Goal: Task Accomplishment & Management: Complete application form

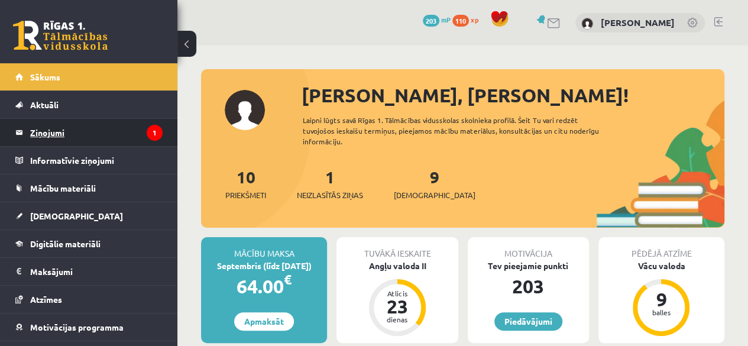
click at [68, 143] on legend "Ziņojumi 1" at bounding box center [96, 132] width 132 height 27
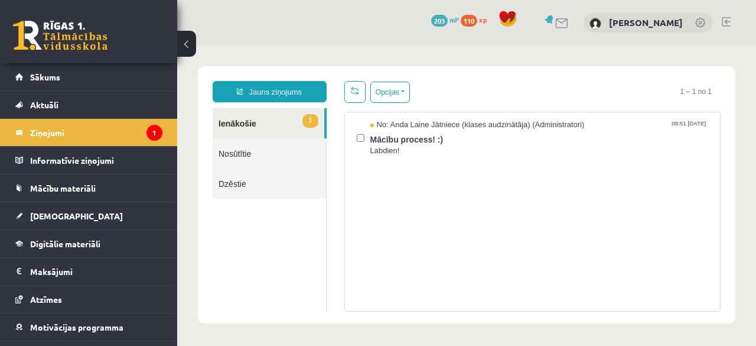
click at [303, 120] on span "1" at bounding box center [310, 121] width 15 height 14
click at [426, 148] on span "Labdien!" at bounding box center [540, 150] width 339 height 11
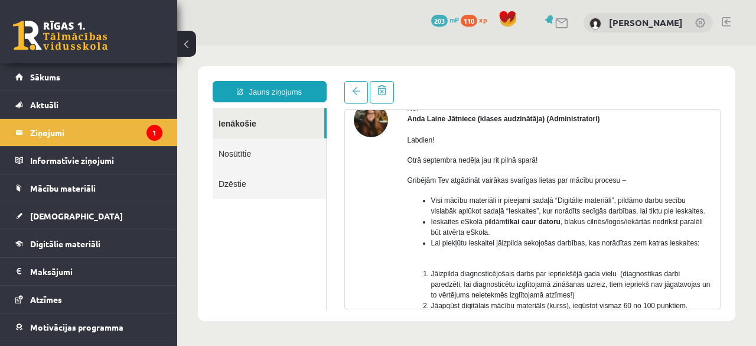
scroll to position [57, 0]
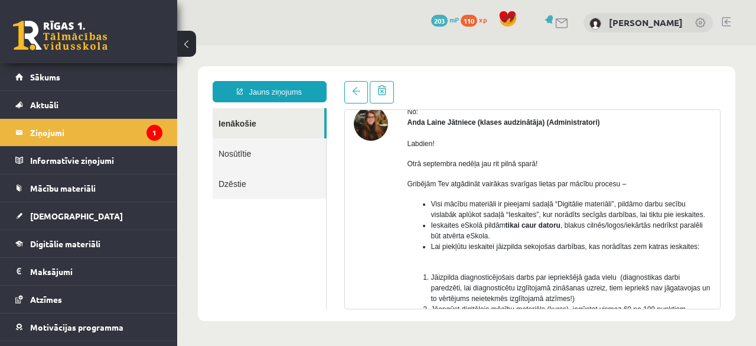
click at [366, 133] on img at bounding box center [371, 123] width 34 height 34
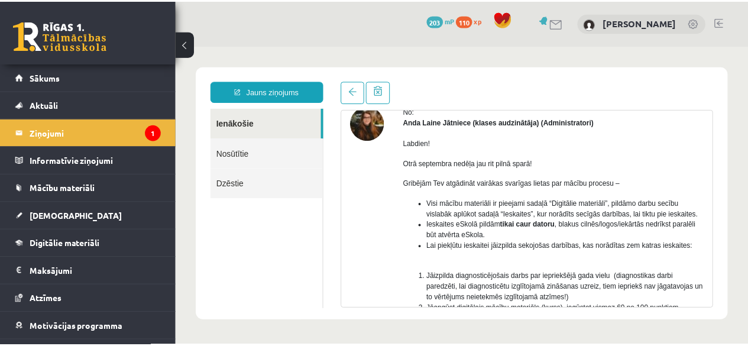
scroll to position [0, 0]
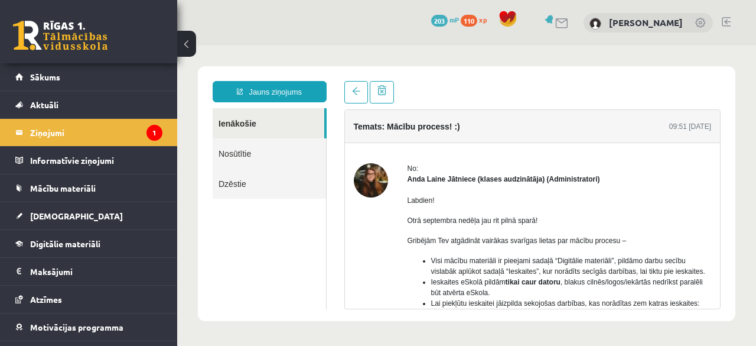
click at [379, 170] on img at bounding box center [371, 180] width 34 height 34
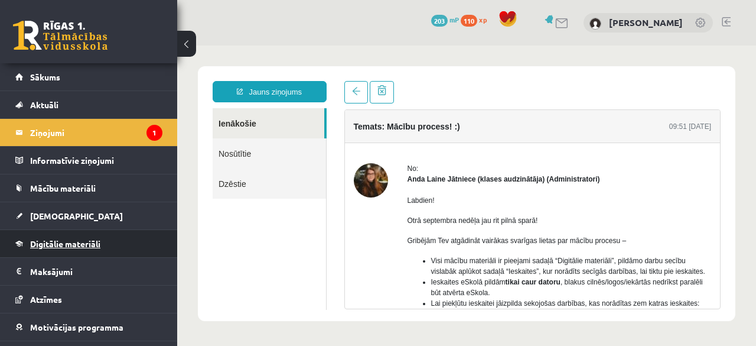
click at [58, 248] on link "Digitālie materiāli" at bounding box center [88, 243] width 147 height 27
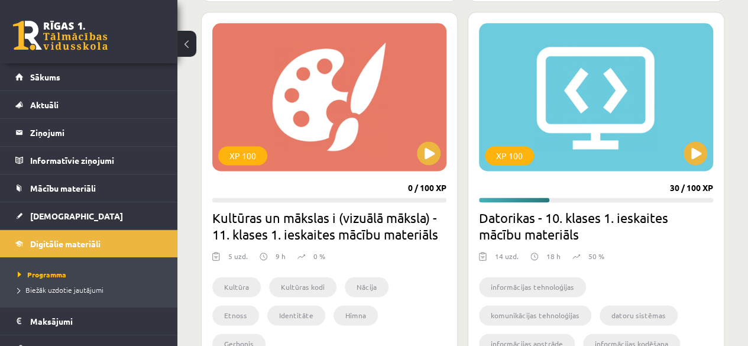
scroll to position [709, 0]
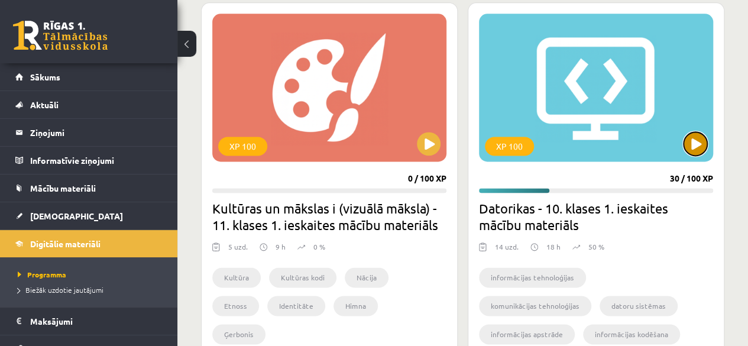
click at [687, 148] on button at bounding box center [695, 144] width 24 height 24
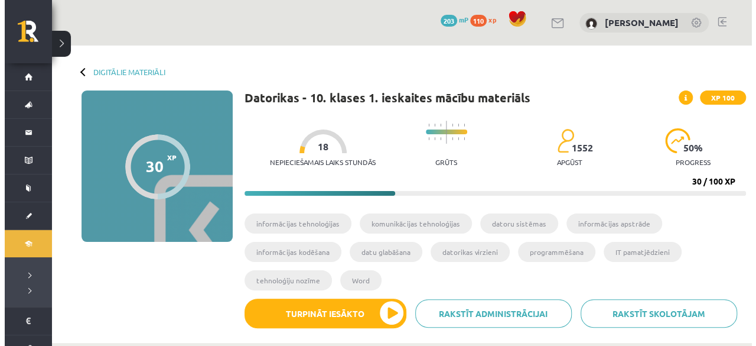
scroll to position [59, 0]
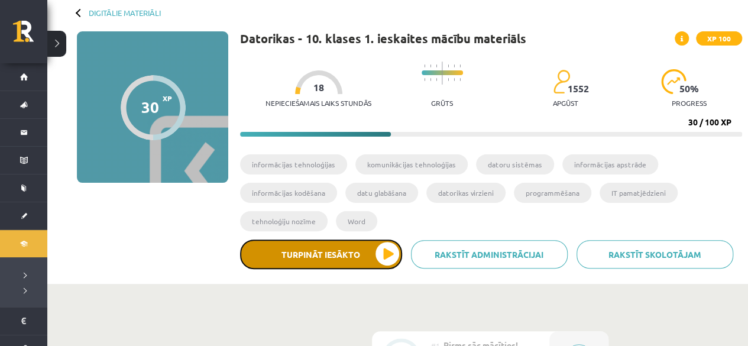
click at [363, 258] on button "Turpināt iesākto" at bounding box center [321, 254] width 162 height 30
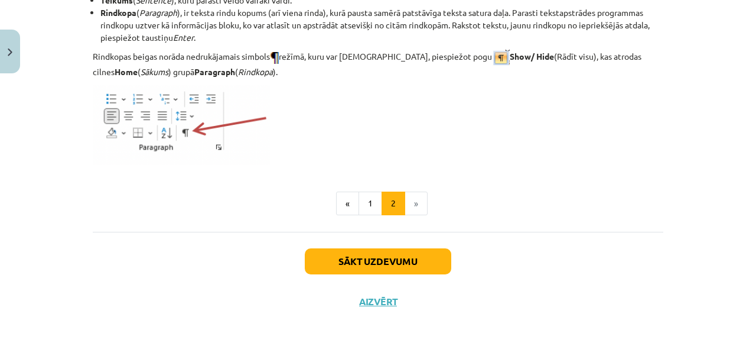
scroll to position [1609, 0]
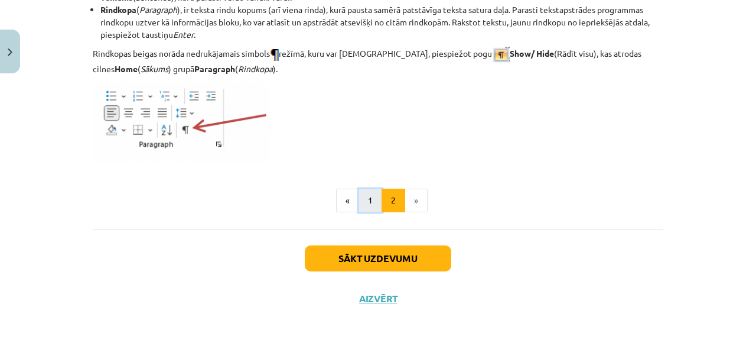
click at [363, 204] on button "1" at bounding box center [371, 201] width 24 height 24
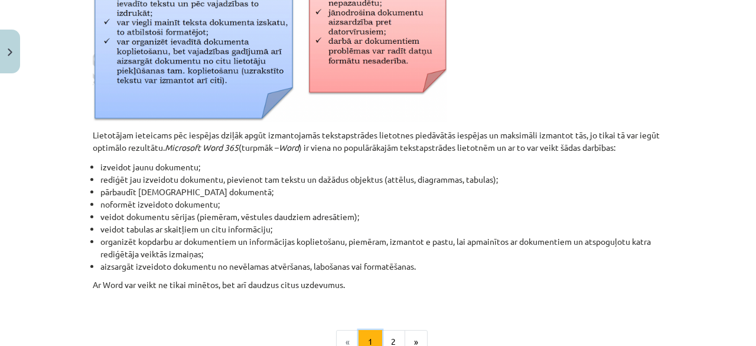
scroll to position [518, 0]
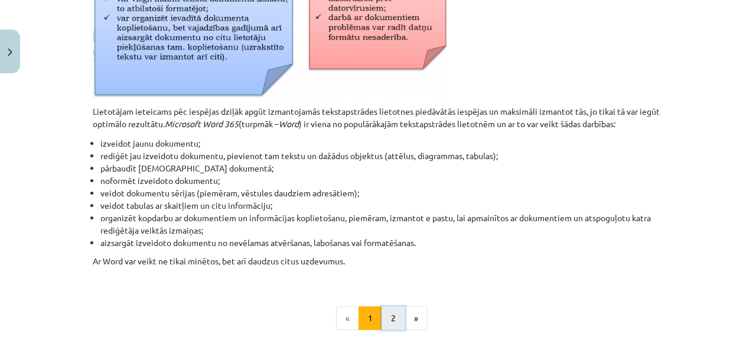
click at [394, 313] on button "2" at bounding box center [394, 318] width 24 height 24
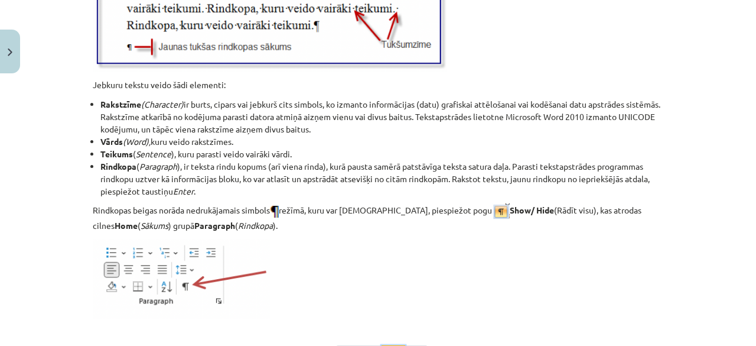
scroll to position [1570, 0]
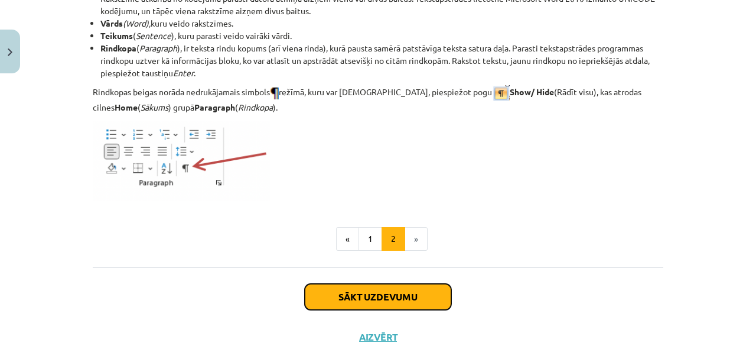
click at [392, 295] on button "Sākt uzdevumu" at bounding box center [378, 297] width 147 height 26
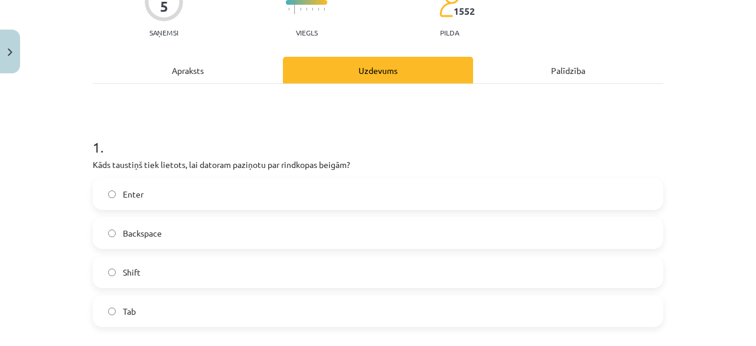
scroll to position [148, 0]
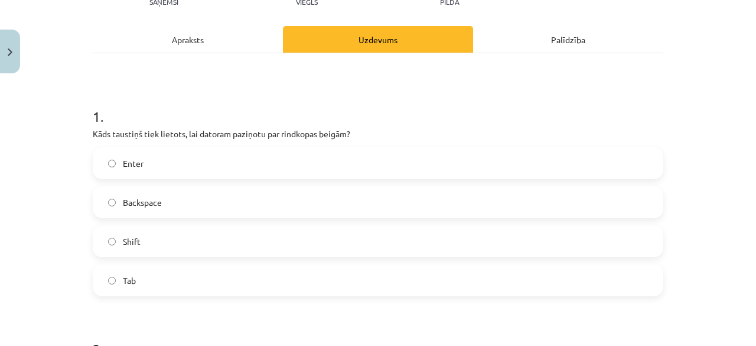
click at [244, 163] on label "Enter" at bounding box center [378, 163] width 569 height 30
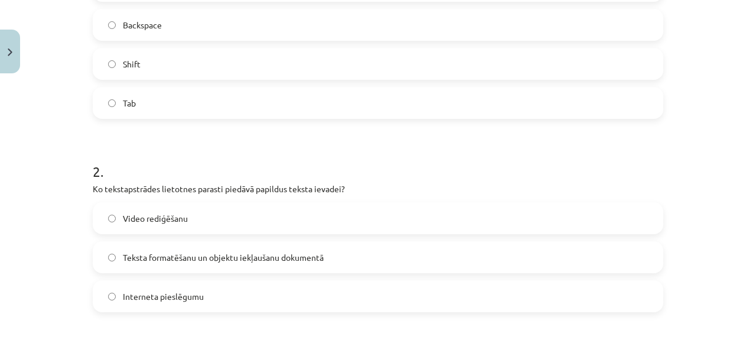
scroll to position [384, 0]
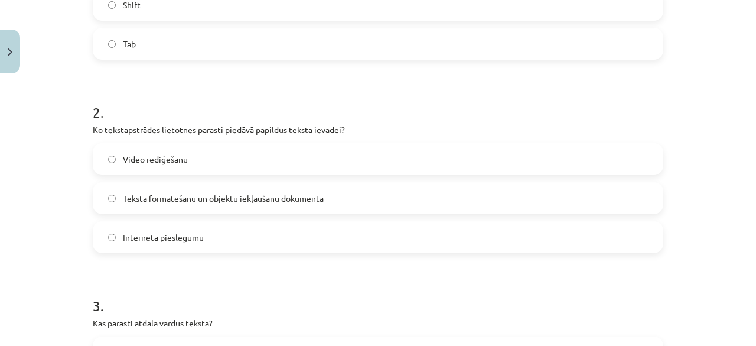
click at [212, 204] on label "Teksta formatēšanu un objektu iekļaušanu dokumentā" at bounding box center [378, 198] width 569 height 30
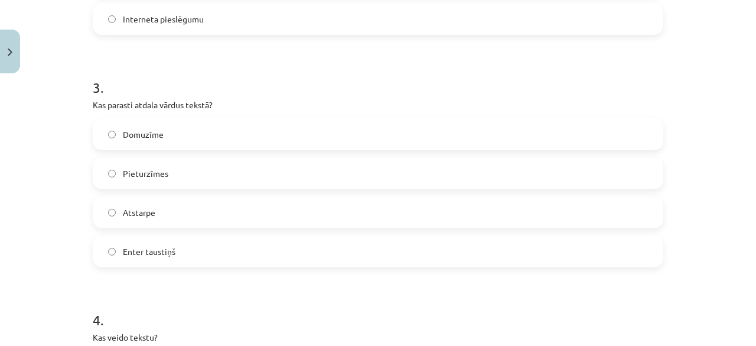
scroll to position [621, 0]
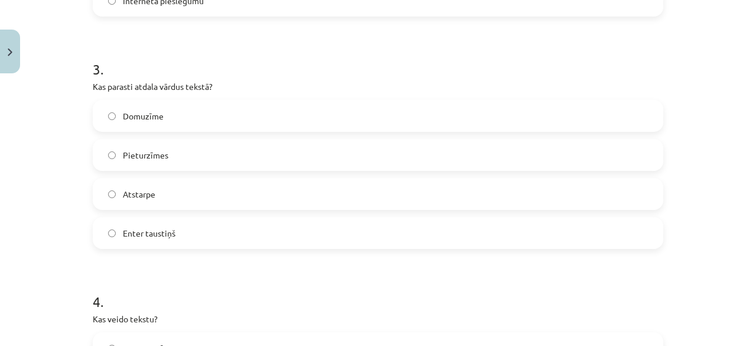
click at [154, 196] on label "Atstarpe" at bounding box center [378, 194] width 569 height 30
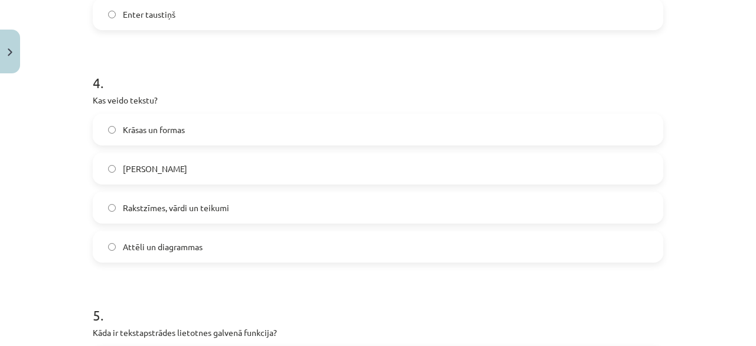
scroll to position [857, 0]
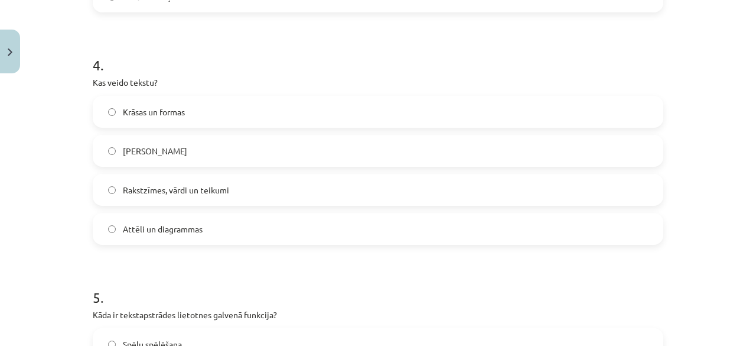
click at [156, 190] on span "Rakstzīmes, vārdi un teikumi" at bounding box center [176, 190] width 106 height 12
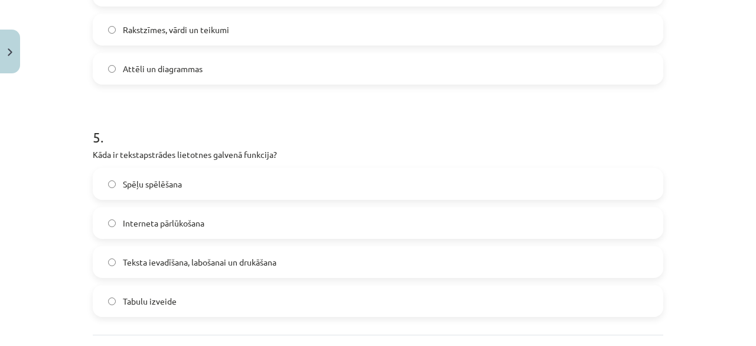
scroll to position [1034, 0]
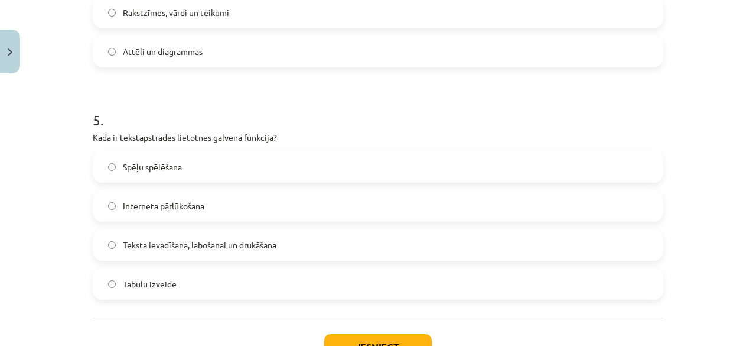
click at [132, 240] on span "Teksta ievadīšana, labošanai un drukāšana" at bounding box center [200, 245] width 154 height 12
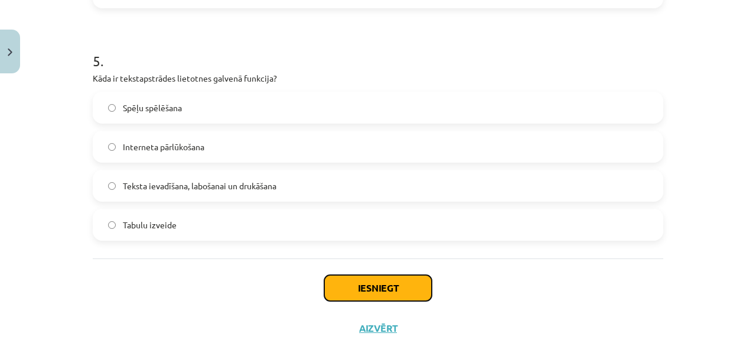
click at [356, 282] on button "Iesniegt" at bounding box center [378, 288] width 108 height 26
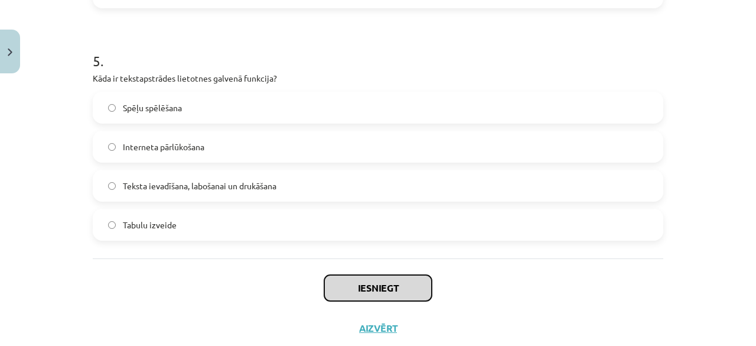
click at [387, 288] on button "Iesniegt" at bounding box center [378, 288] width 108 height 26
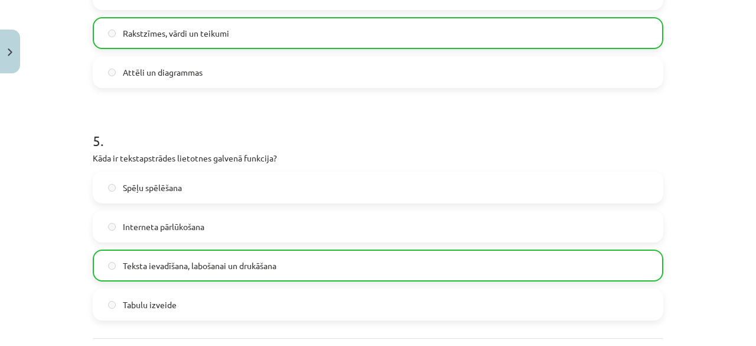
scroll to position [1161, 0]
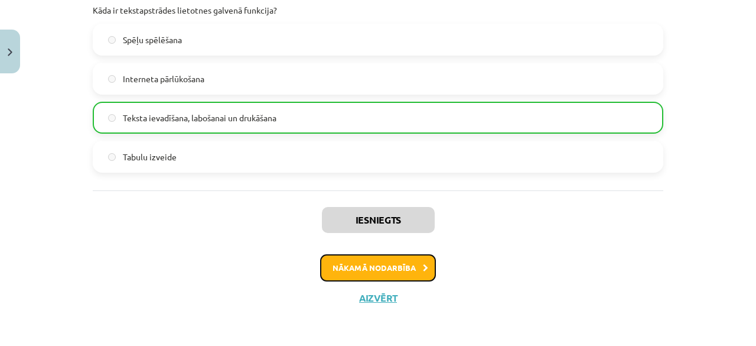
click at [375, 270] on button "Nākamā nodarbība" at bounding box center [378, 267] width 116 height 27
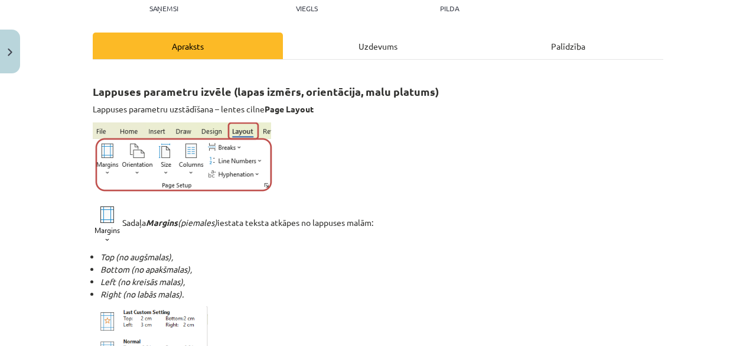
scroll to position [177, 0]
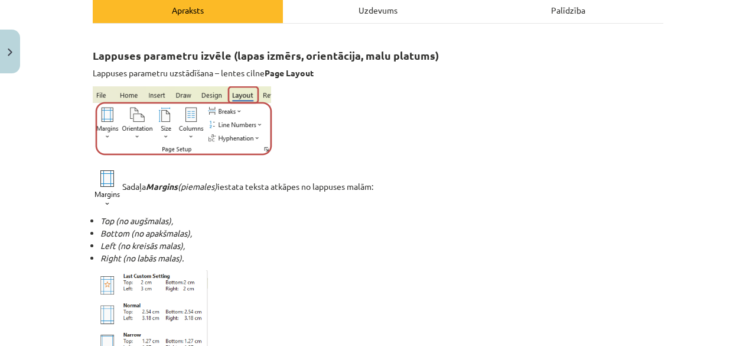
drag, startPoint x: 502, startPoint y: 249, endPoint x: 431, endPoint y: 246, distance: 71.0
click at [431, 246] on li "Left (no kreisās malas)," at bounding box center [381, 245] width 563 height 12
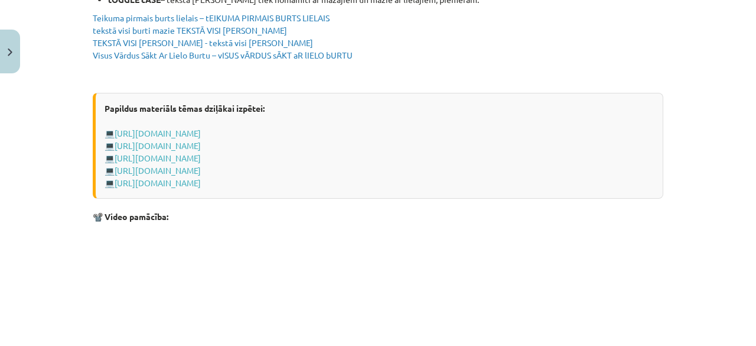
scroll to position [2444, 0]
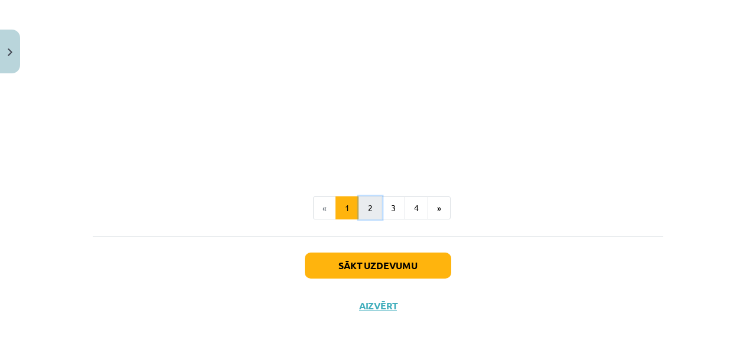
click at [366, 202] on button "2" at bounding box center [371, 208] width 24 height 24
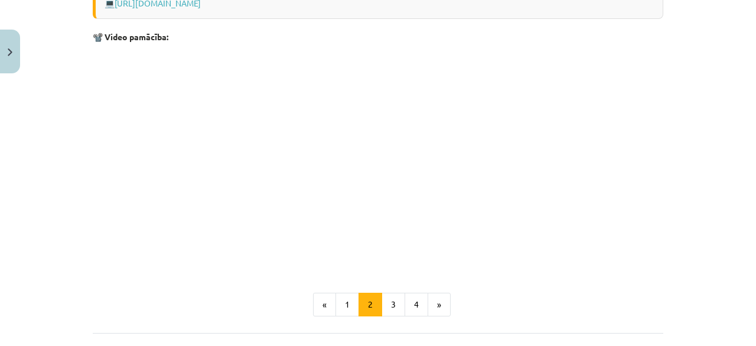
scroll to position [1609, 0]
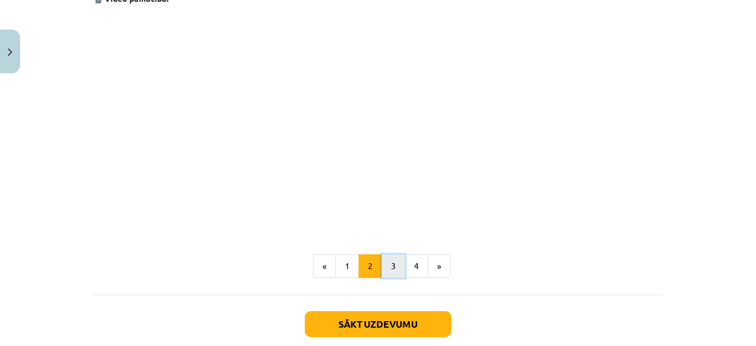
click at [392, 266] on button "3" at bounding box center [394, 266] width 24 height 24
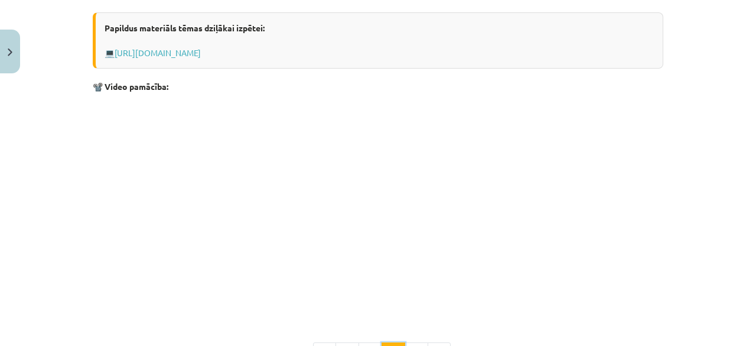
scroll to position [2019, 0]
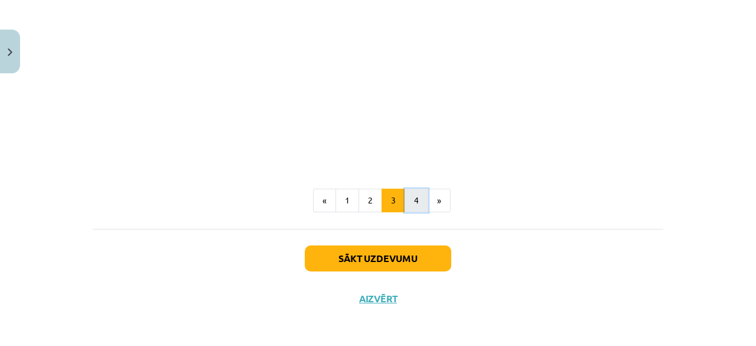
click at [413, 202] on button "4" at bounding box center [417, 201] width 24 height 24
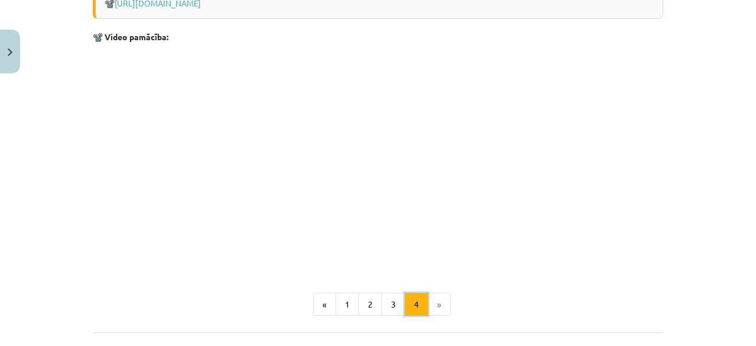
scroll to position [1807, 0]
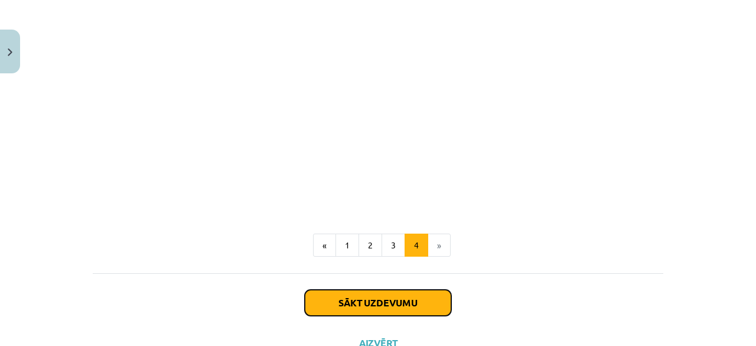
click at [341, 294] on button "Sākt uzdevumu" at bounding box center [378, 303] width 147 height 26
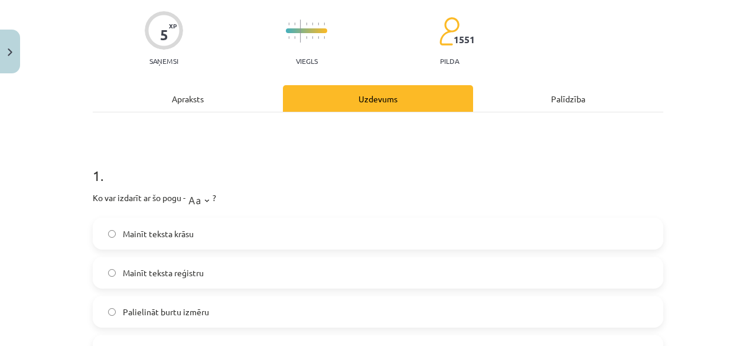
scroll to position [148, 0]
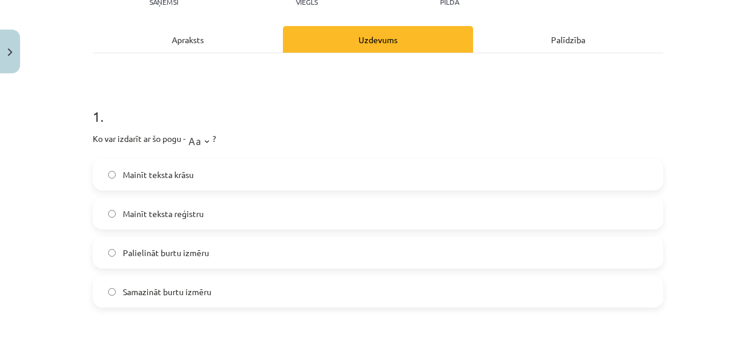
click at [193, 222] on label "Mainīt teksta reģistru" at bounding box center [378, 214] width 569 height 30
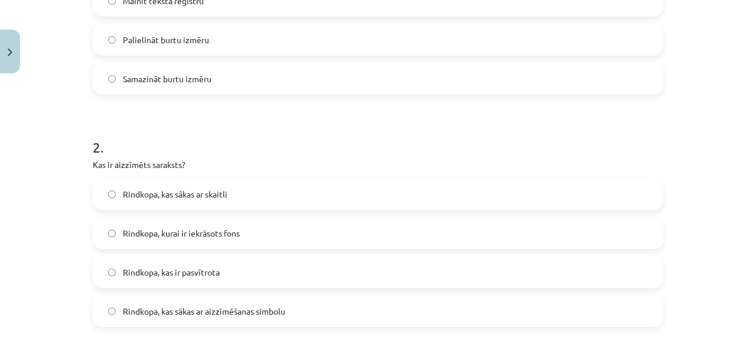
scroll to position [384, 0]
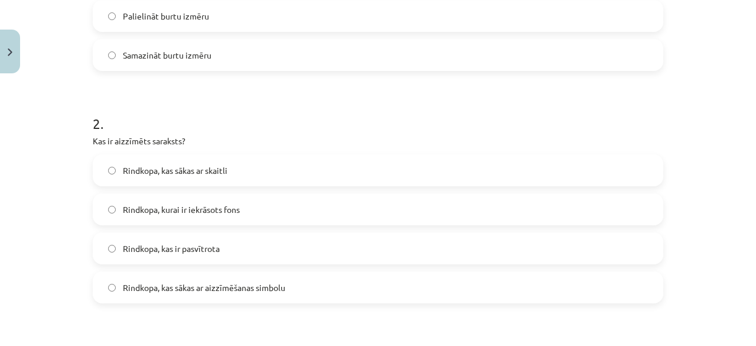
click at [158, 283] on span "Rindkopa, kas sākas ar aizzīmēšanas simbolu" at bounding box center [204, 287] width 163 height 12
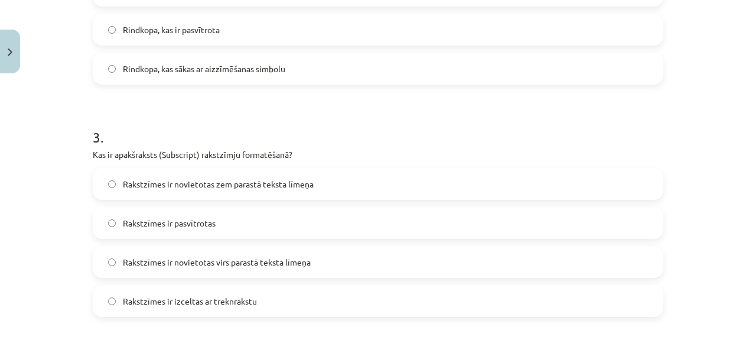
scroll to position [621, 0]
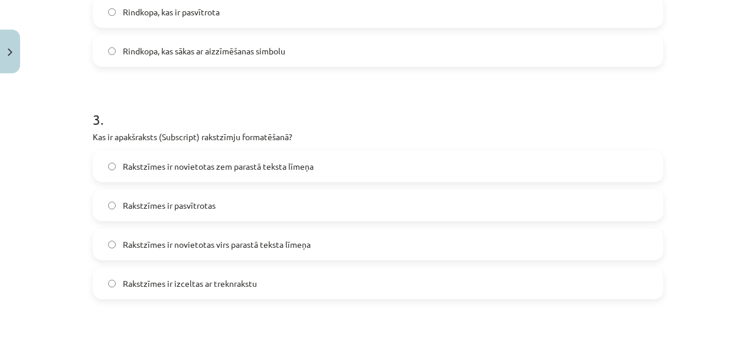
click at [285, 171] on span "Rakstzīmes ir novietotas zem parastā teksta līmeņa" at bounding box center [218, 166] width 191 height 12
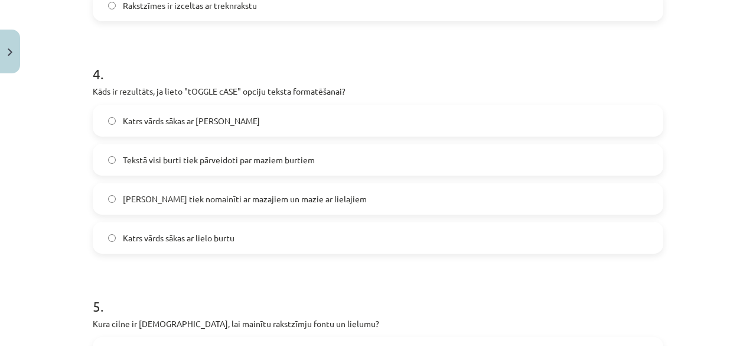
scroll to position [916, 0]
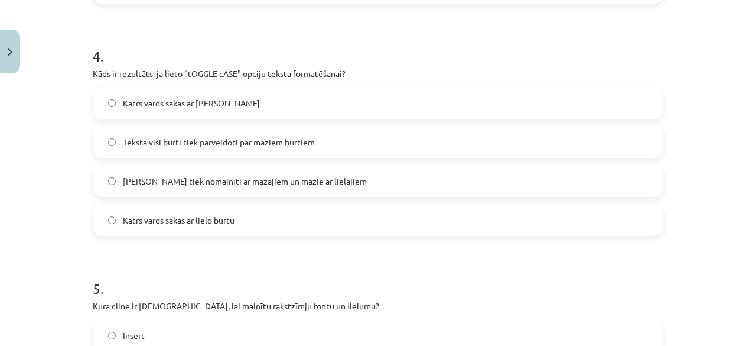
click at [151, 185] on span "[PERSON_NAME] tiek nomainīti ar mazajiem un mazie ar lielajiem" at bounding box center [245, 181] width 244 height 12
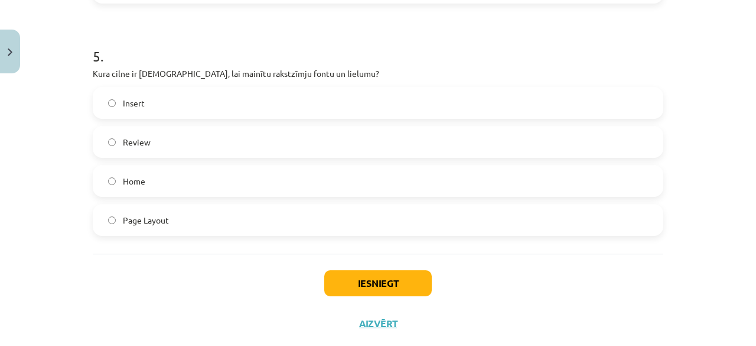
scroll to position [1152, 0]
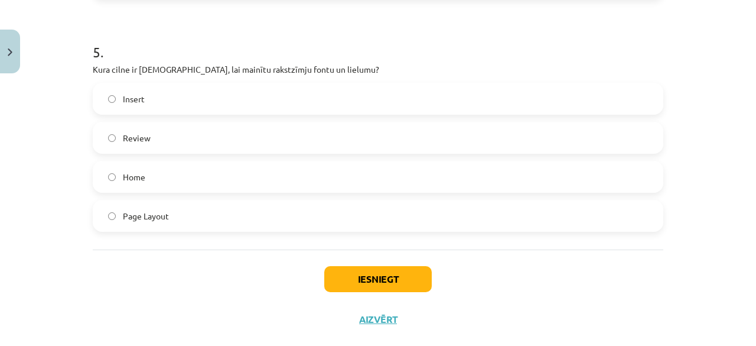
click at [163, 180] on label "Home" at bounding box center [378, 177] width 569 height 30
click at [370, 271] on button "Iesniegt" at bounding box center [378, 279] width 108 height 26
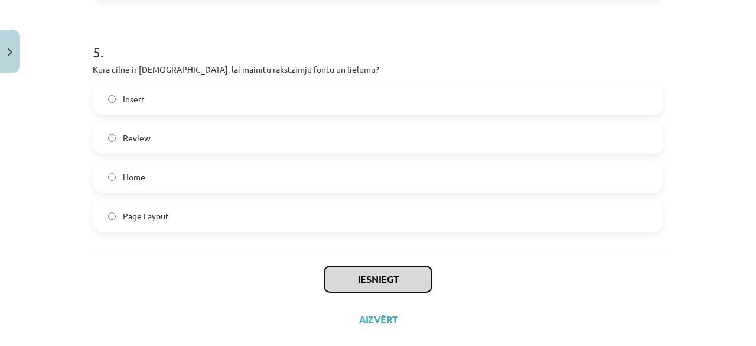
click at [362, 274] on button "Iesniegt" at bounding box center [378, 279] width 108 height 26
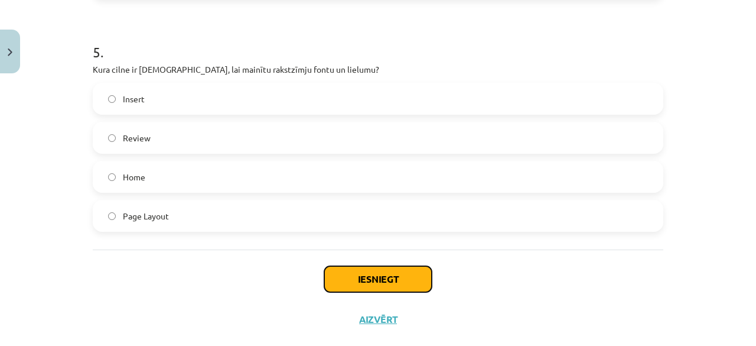
click at [362, 274] on button "Iesniegt" at bounding box center [378, 279] width 108 height 26
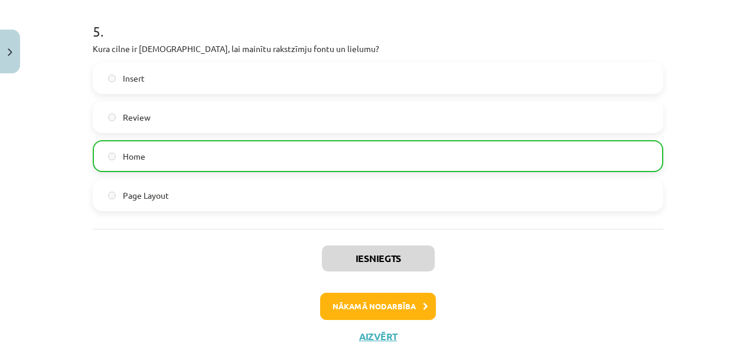
scroll to position [1212, 0]
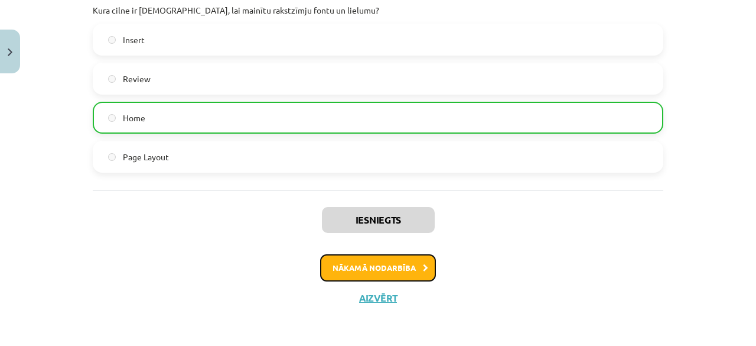
click at [401, 257] on button "Nākamā nodarbība" at bounding box center [378, 267] width 116 height 27
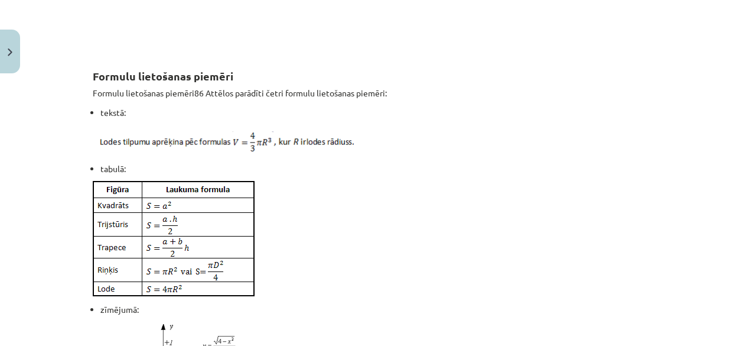
scroll to position [946, 0]
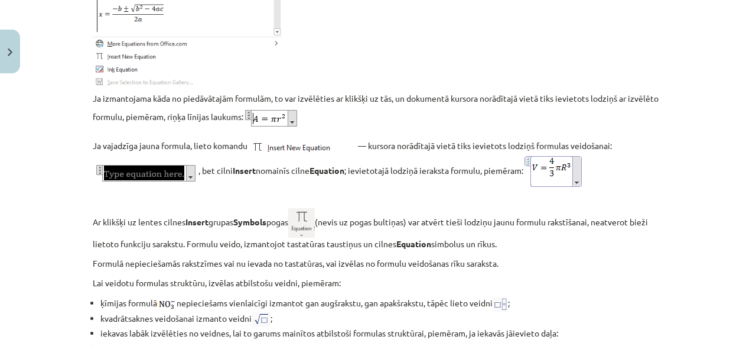
scroll to position [1891, 0]
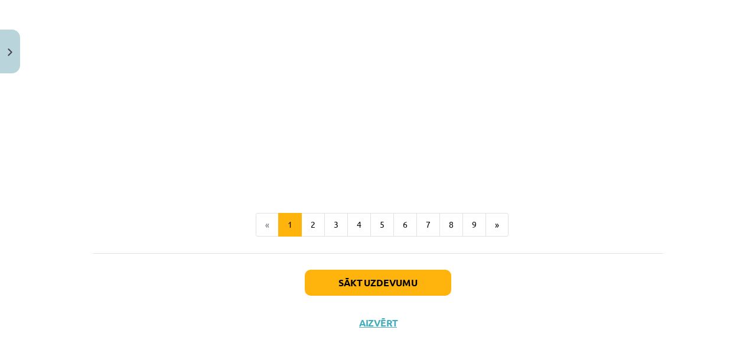
scroll to position [2573, 0]
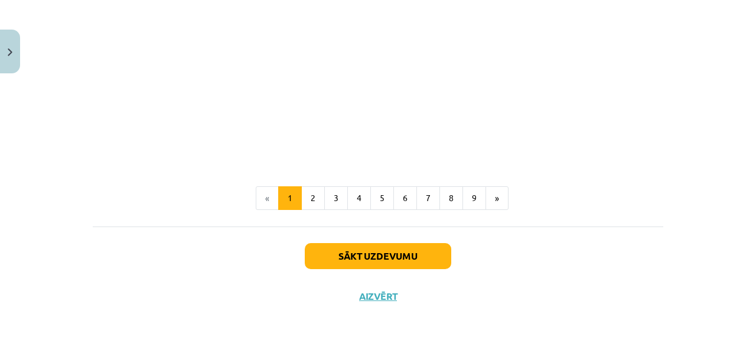
click at [301, 198] on button "2" at bounding box center [313, 198] width 24 height 24
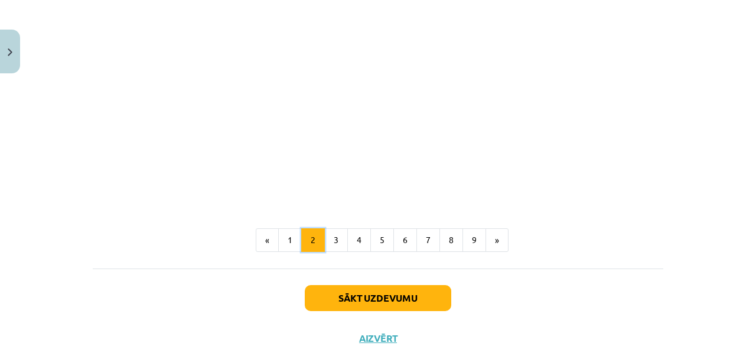
scroll to position [1511, 0]
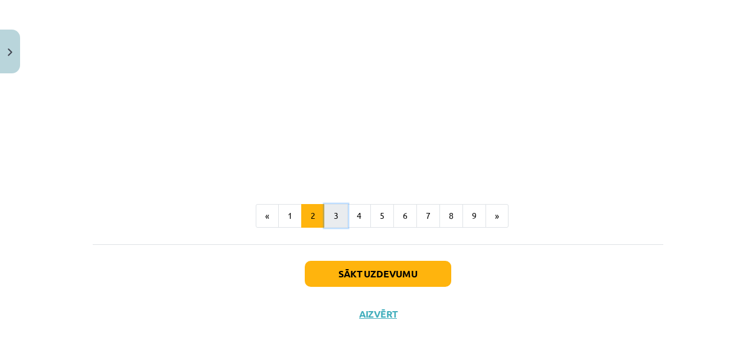
click at [335, 204] on button "3" at bounding box center [336, 216] width 24 height 24
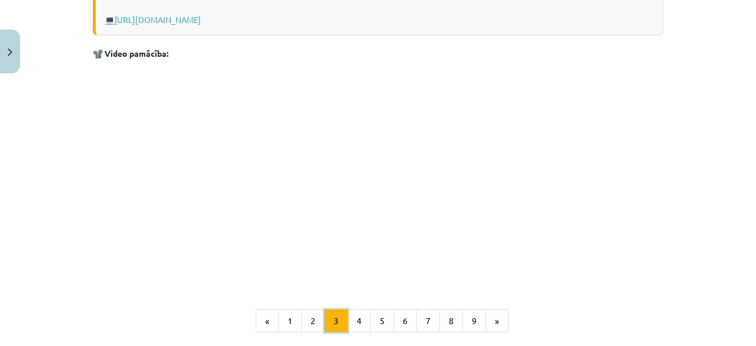
scroll to position [447, 0]
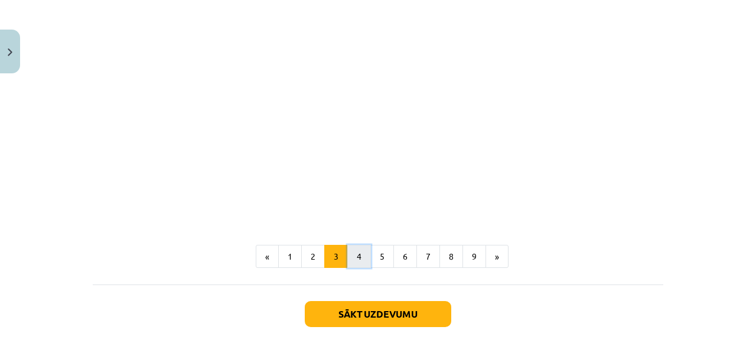
click at [362, 249] on button "4" at bounding box center [360, 257] width 24 height 24
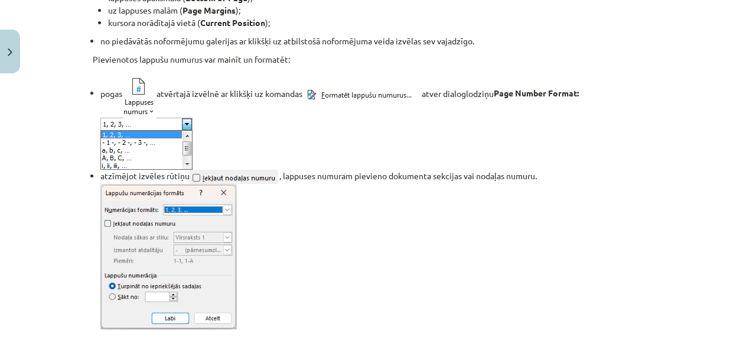
scroll to position [566, 0]
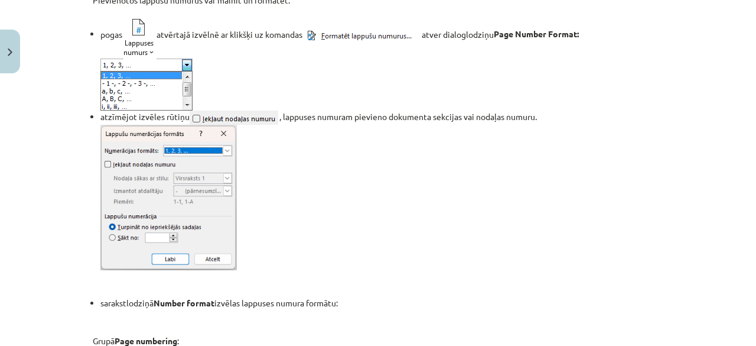
click at [132, 167] on img at bounding box center [168, 197] width 137 height 145
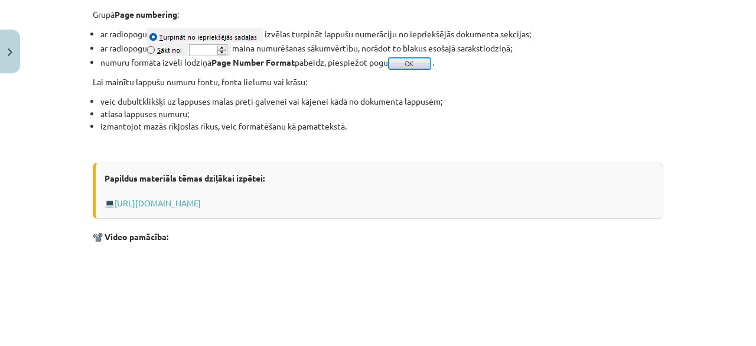
scroll to position [1195, 0]
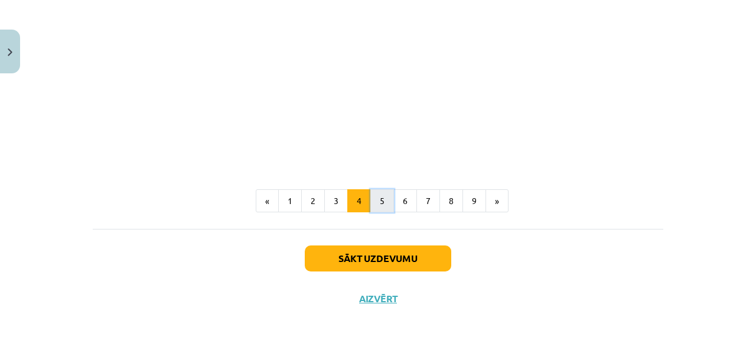
click at [379, 195] on button "5" at bounding box center [383, 201] width 24 height 24
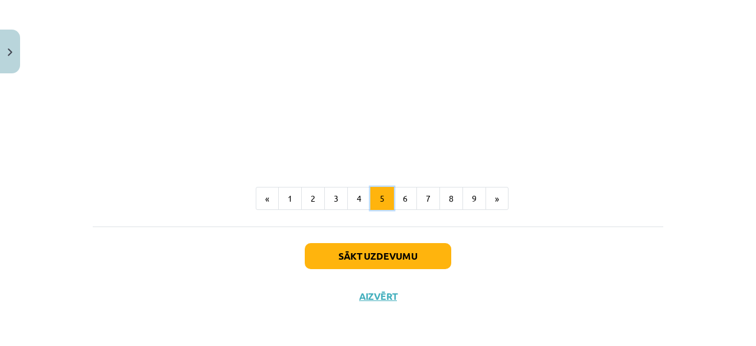
scroll to position [824, 0]
click at [394, 202] on button "6" at bounding box center [406, 199] width 24 height 24
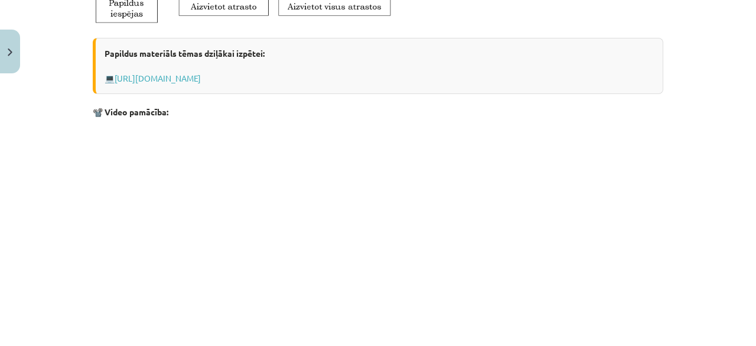
scroll to position [591, 0]
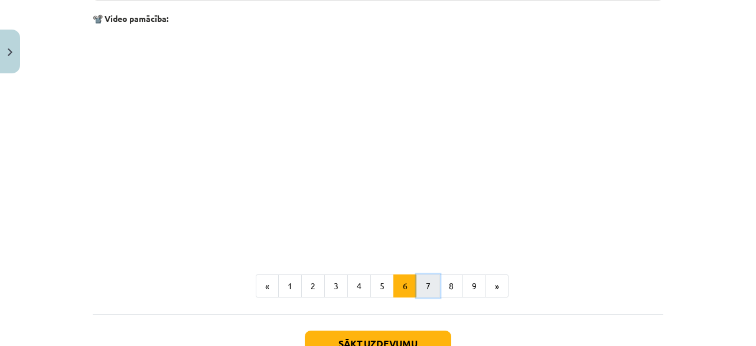
click at [421, 288] on button "7" at bounding box center [429, 286] width 24 height 24
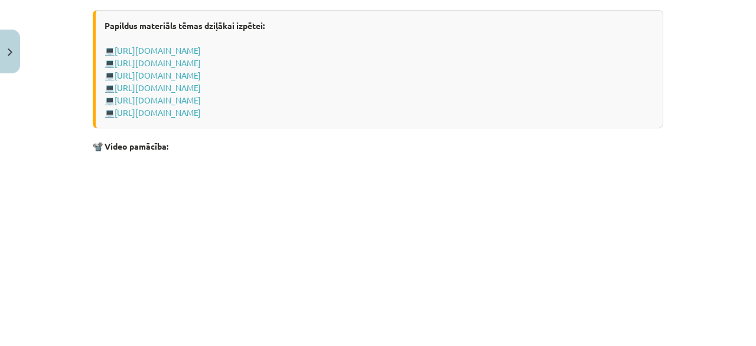
scroll to position [979, 0]
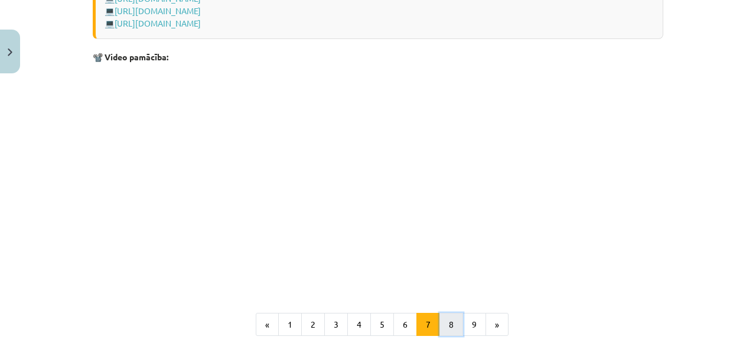
click at [455, 327] on button "8" at bounding box center [452, 325] width 24 height 24
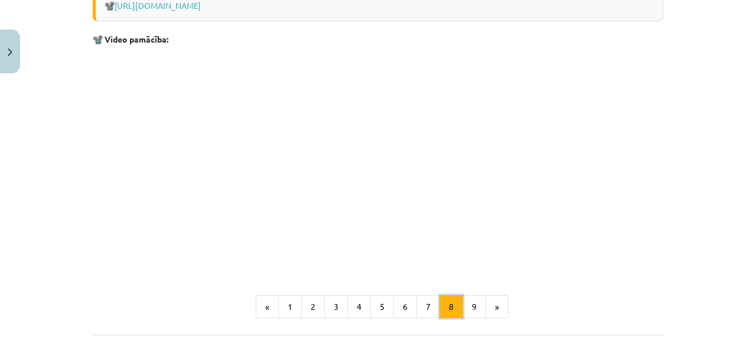
scroll to position [920, 0]
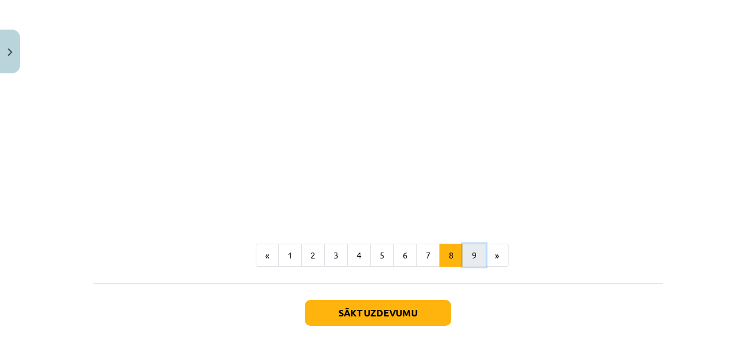
click at [467, 263] on button "9" at bounding box center [475, 255] width 24 height 24
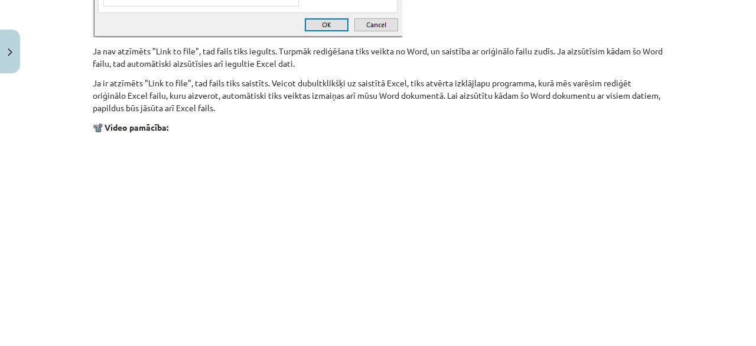
scroll to position [1381, 0]
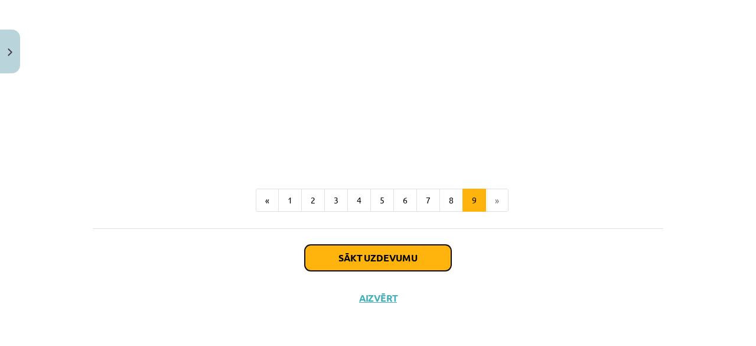
click at [418, 256] on button "Sākt uzdevumu" at bounding box center [378, 258] width 147 height 26
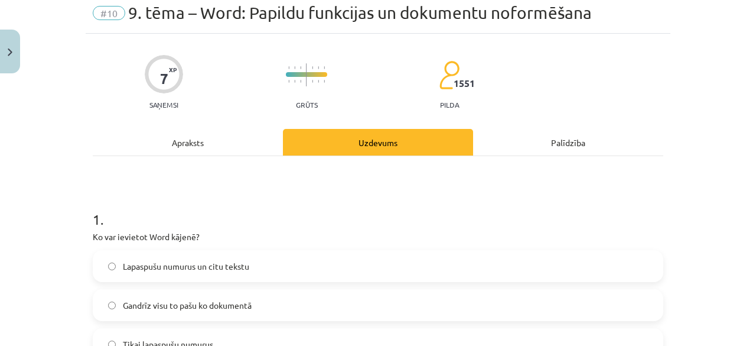
scroll to position [30, 0]
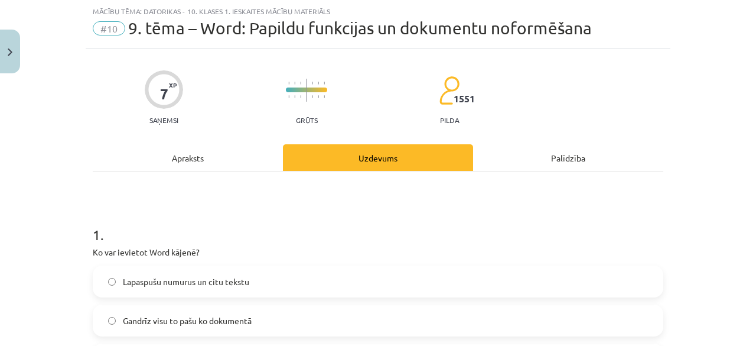
click at [569, 160] on div "Palīdzība" at bounding box center [568, 157] width 190 height 27
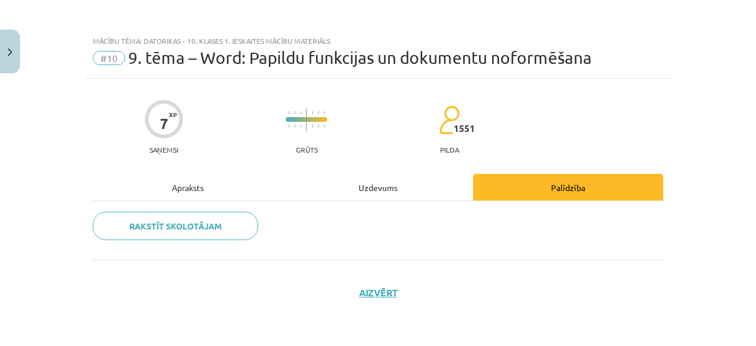
click at [413, 194] on div "Uzdevums" at bounding box center [378, 187] width 190 height 27
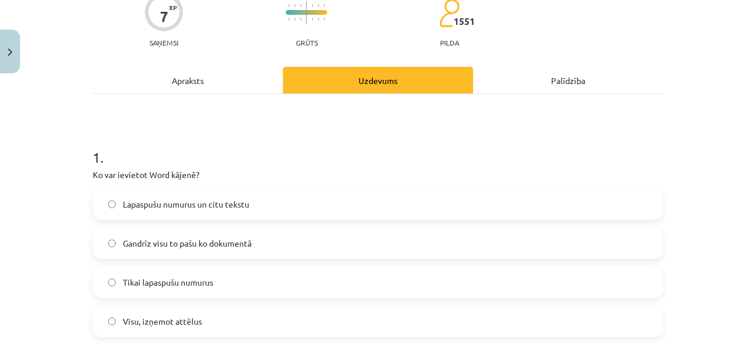
scroll to position [118, 0]
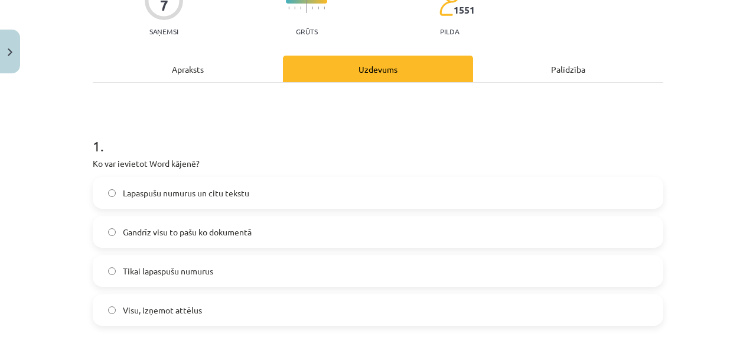
click at [184, 199] on label "Lapaspušu numurus un citu tekstu" at bounding box center [378, 193] width 569 height 30
click at [161, 229] on span "Gandrīz visu to pašu ko dokumentā" at bounding box center [187, 232] width 129 height 12
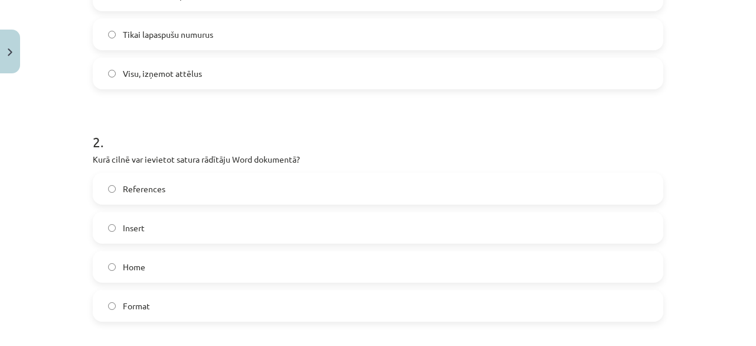
scroll to position [414, 0]
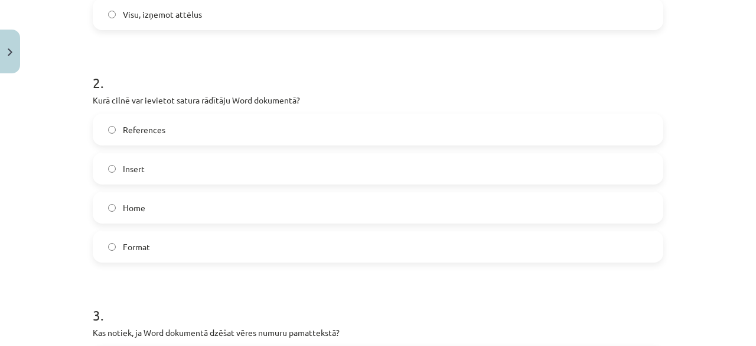
click at [171, 171] on label "Insert" at bounding box center [378, 169] width 569 height 30
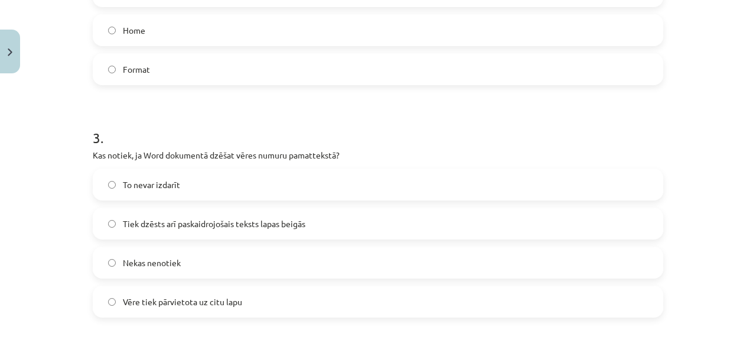
scroll to position [650, 0]
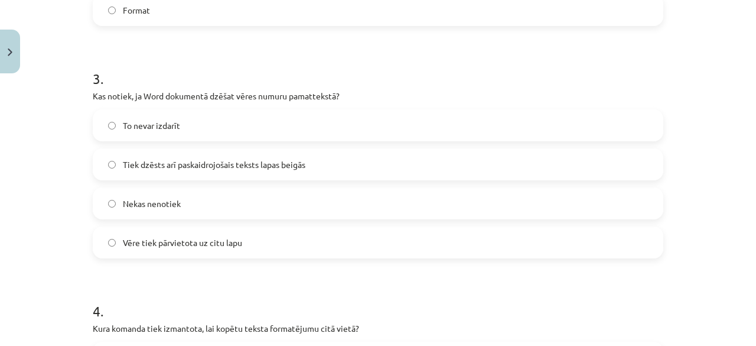
click at [330, 159] on label "Tiek dzēsts arī paskaidrojošais teksts lapas beigās" at bounding box center [378, 165] width 569 height 30
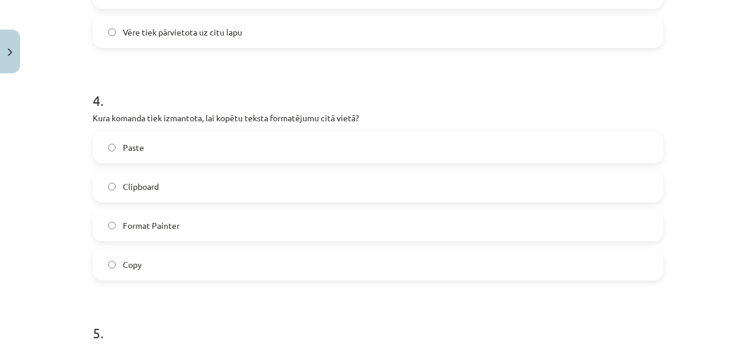
scroll to position [887, 0]
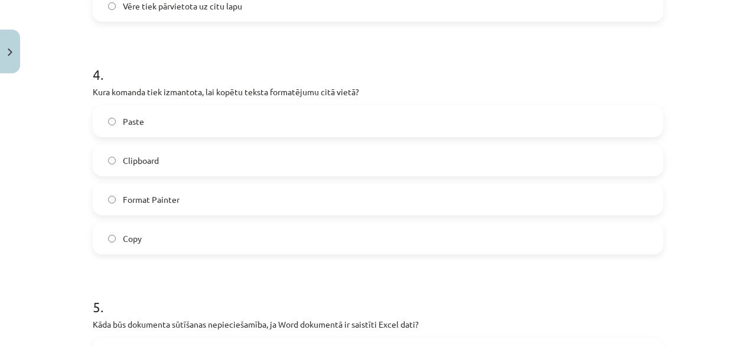
click at [169, 200] on span "Format Painter" at bounding box center [151, 199] width 57 height 12
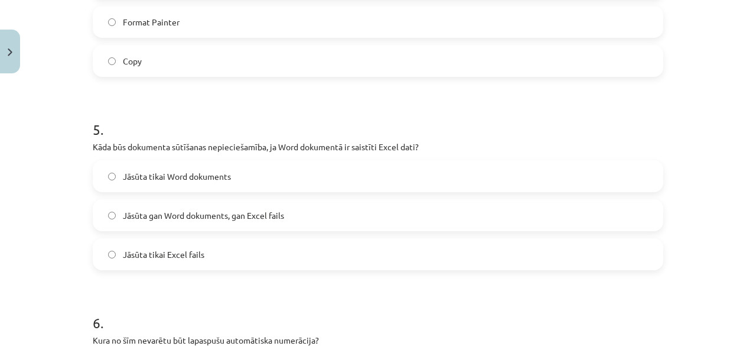
scroll to position [1123, 0]
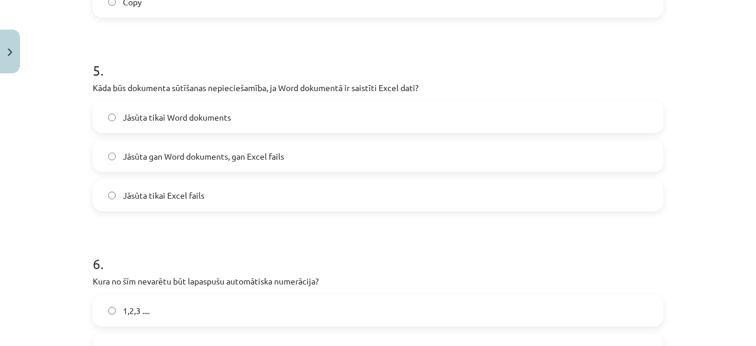
click at [187, 127] on label "Jāsūta tikai Word dokuments" at bounding box center [378, 117] width 569 height 30
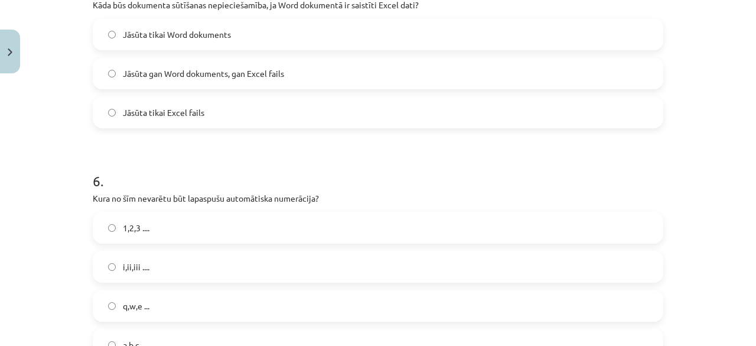
scroll to position [1241, 0]
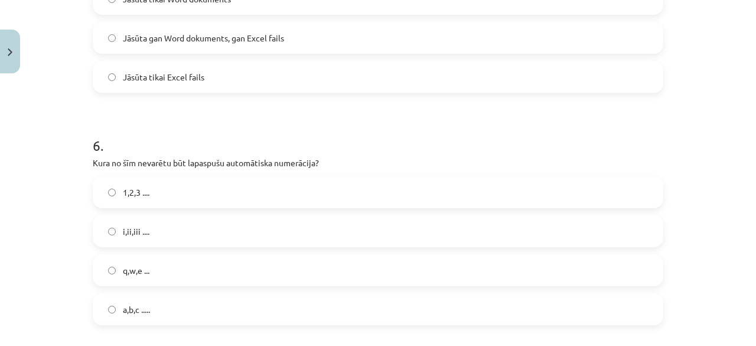
click at [161, 277] on label "q,w,e ..." at bounding box center [378, 270] width 569 height 30
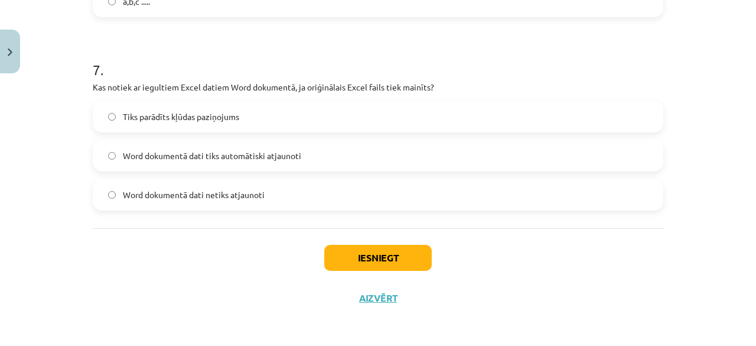
scroll to position [1550, 0]
click at [188, 160] on span "Word dokumentā dati tiks automātiski atjaunoti" at bounding box center [212, 155] width 178 height 12
click at [381, 249] on button "Iesniegt" at bounding box center [378, 257] width 108 height 26
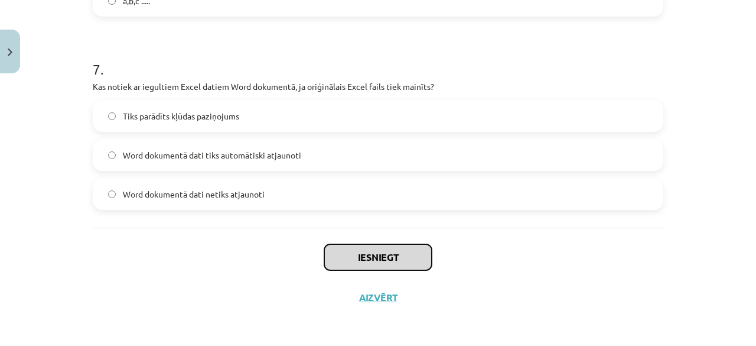
click at [381, 249] on button "Iesniegt" at bounding box center [378, 257] width 108 height 26
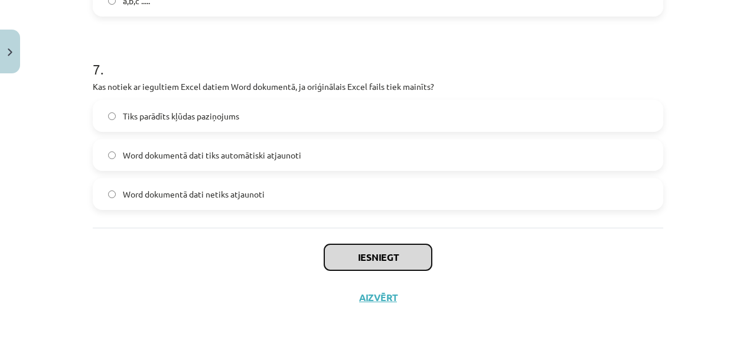
click at [381, 249] on button "Iesniegt" at bounding box center [378, 257] width 108 height 26
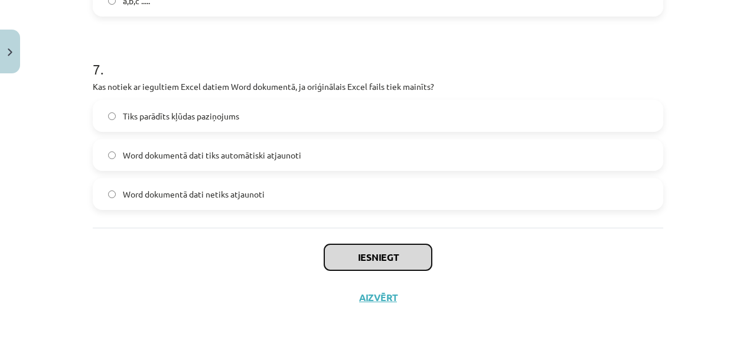
click at [381, 249] on button "Iesniegt" at bounding box center [378, 257] width 108 height 26
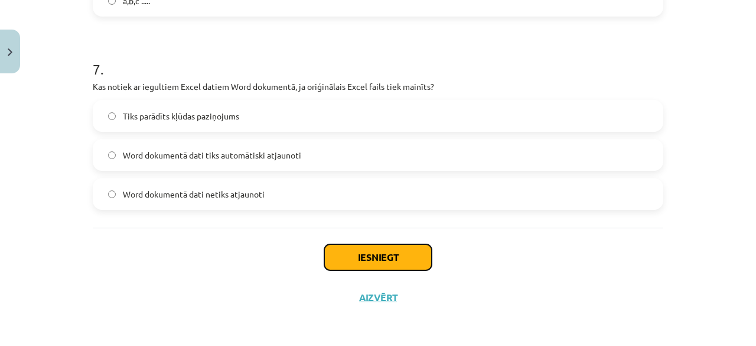
click at [381, 249] on button "Iesniegt" at bounding box center [378, 257] width 108 height 26
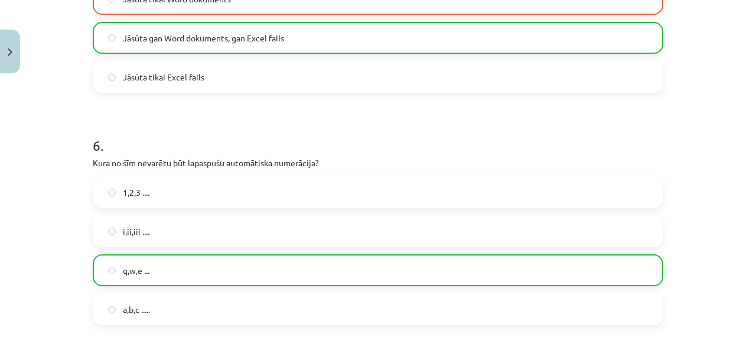
scroll to position [1587, 0]
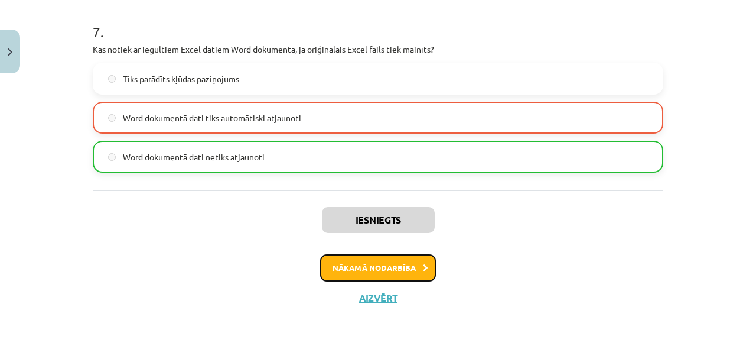
click at [382, 258] on button "Nākamā nodarbība" at bounding box center [378, 267] width 116 height 27
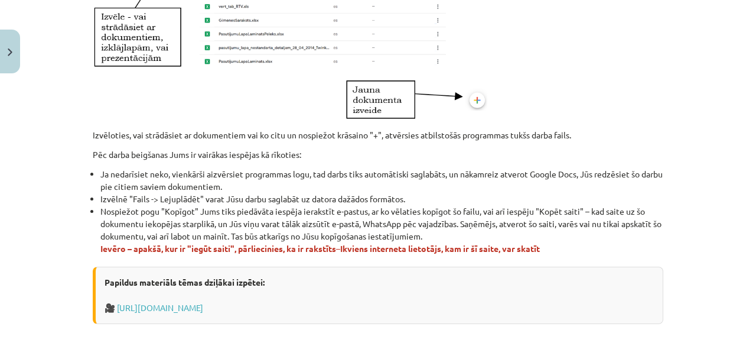
scroll to position [735, 0]
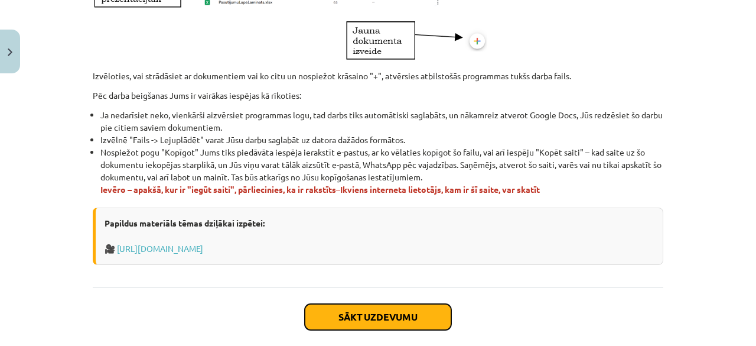
click at [387, 319] on button "Sākt uzdevumu" at bounding box center [378, 317] width 147 height 26
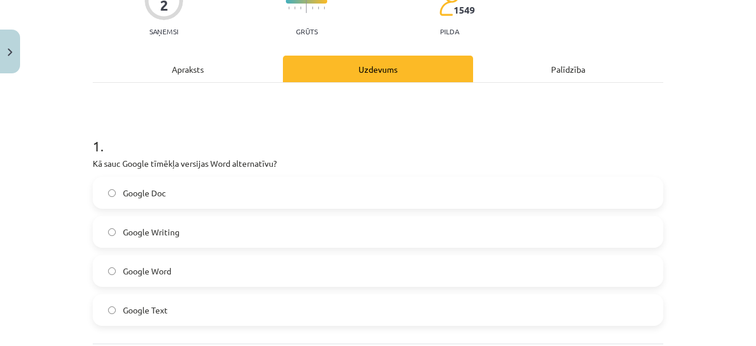
scroll to position [148, 0]
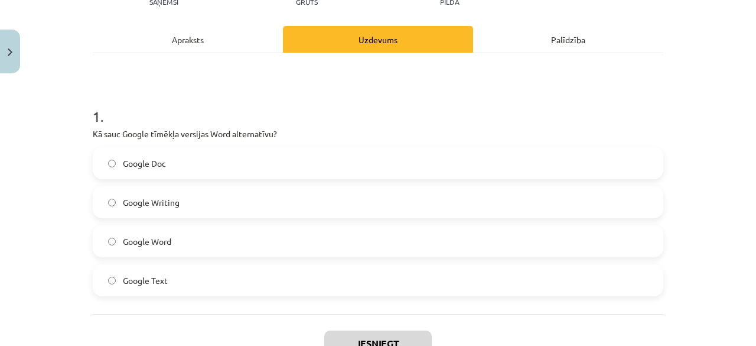
click at [173, 163] on label "Google Doc" at bounding box center [378, 163] width 569 height 30
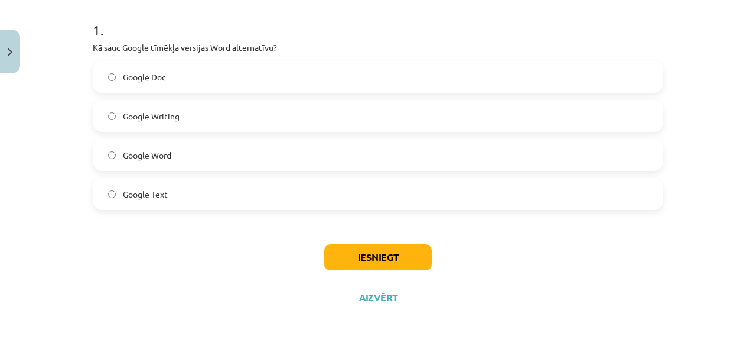
scroll to position [234, 0]
click at [337, 258] on button "Iesniegt" at bounding box center [378, 257] width 108 height 26
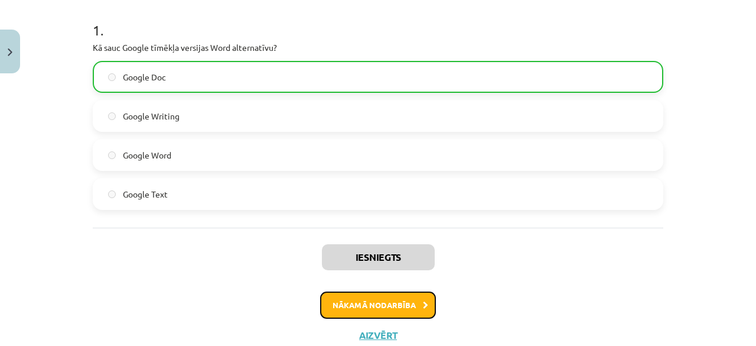
click at [364, 303] on button "Nākamā nodarbība" at bounding box center [378, 304] width 116 height 27
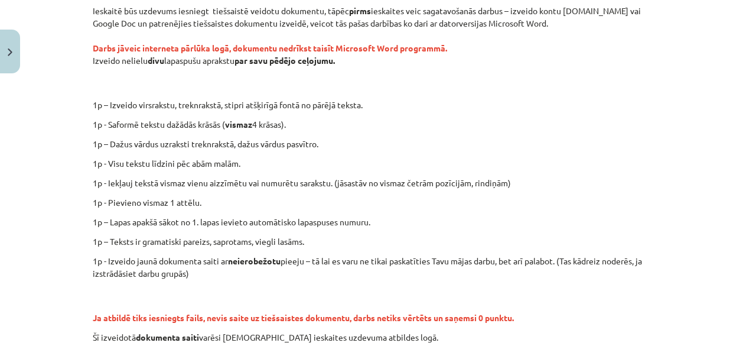
scroll to position [222, 0]
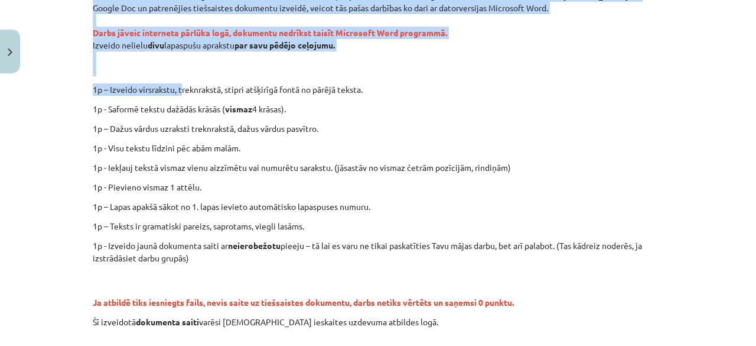
drag, startPoint x: 89, startPoint y: 86, endPoint x: 177, endPoint y: 86, distance: 88.1
click at [177, 86] on p "1p – Izveido virsrakstu, treknrakstā, stipri atšķirīgā fontā no pārējā teksta." at bounding box center [417, 89] width 515 height 12
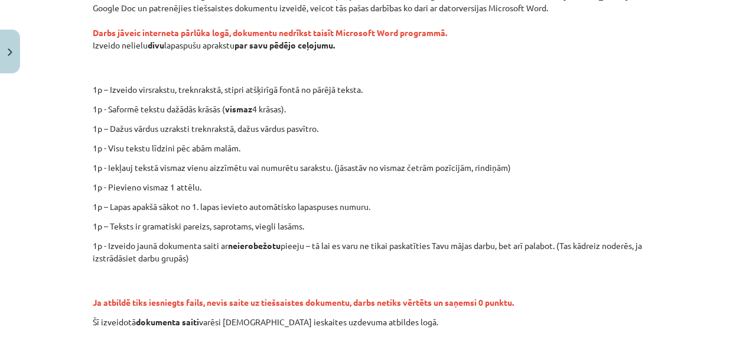
click at [286, 96] on div "Ieskaitē būs uzdevums iesniegt tiešsaistē veidotu dokumentu, tāpēc pirms ieskai…" at bounding box center [378, 158] width 571 height 339
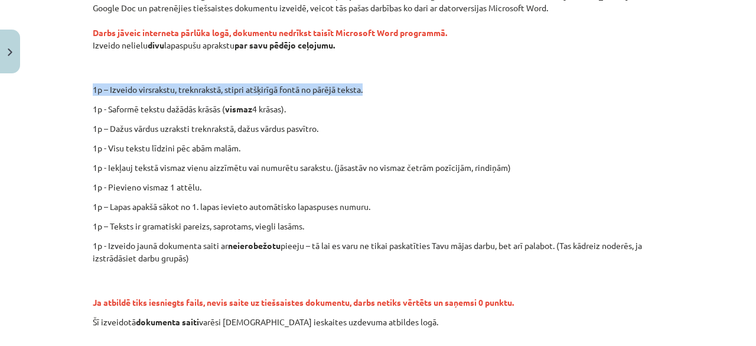
drag, startPoint x: 89, startPoint y: 89, endPoint x: 362, endPoint y: 86, distance: 273.7
click at [362, 86] on p "1p – Izveido virsrakstu, treknrakstā, stipri atšķirīgā fontā no pārējā teksta." at bounding box center [417, 89] width 515 height 12
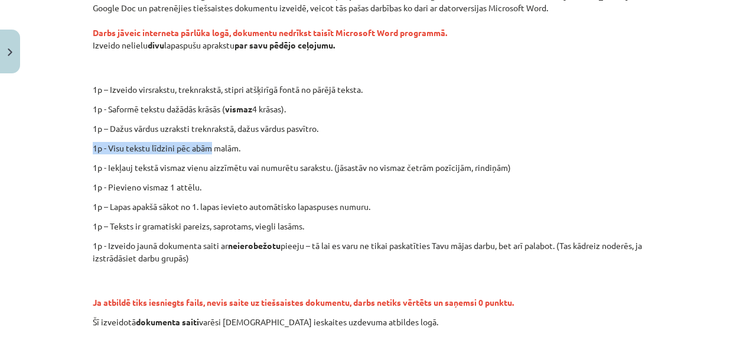
drag, startPoint x: 89, startPoint y: 150, endPoint x: 205, endPoint y: 147, distance: 116.5
click at [205, 147] on p "1p - Visu tekstu līdzini pēc abām malām." at bounding box center [378, 148] width 571 height 12
click at [296, 150] on p "1p - Visu tekstu līdzini pēc abām malām." at bounding box center [378, 148] width 571 height 12
click at [86, 88] on div "0 XP Saņemsi Ļoti grūts 1549 pilda Apraksts Uzdevums Palīdzība Ieskaitē būs uzd…" at bounding box center [378, 145] width 585 height 579
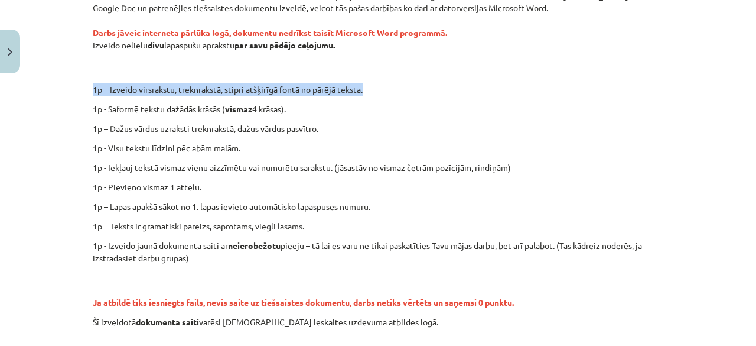
drag, startPoint x: 87, startPoint y: 86, endPoint x: 363, endPoint y: 93, distance: 276.7
click at [363, 93] on div "0 XP Saņemsi Ļoti grūts 1549 pilda Apraksts Uzdevums Palīdzība Ieskaitē būs uzd…" at bounding box center [378, 145] width 585 height 579
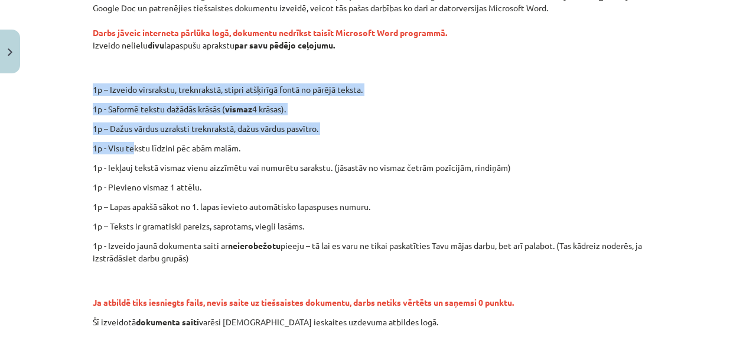
drag, startPoint x: 90, startPoint y: 150, endPoint x: 132, endPoint y: 151, distance: 42.0
click at [132, 151] on div "0 XP Saņemsi Ļoti grūts 1549 pilda Apraksts Uzdevums Palīdzība Ieskaitē būs uzd…" at bounding box center [378, 145] width 585 height 579
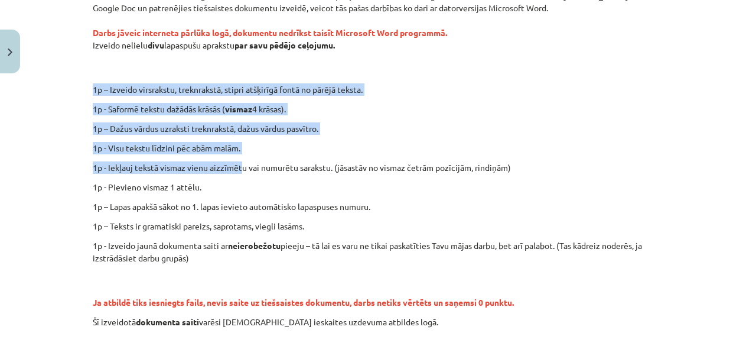
click at [239, 158] on div "Ieskaitē būs uzdevums iesniegt tiešsaistē veidotu dokumentu, tāpēc pirms ieskai…" at bounding box center [378, 158] width 571 height 339
click at [252, 150] on p "1p - Visu tekstu līdzini pēc abām malām." at bounding box center [378, 148] width 571 height 12
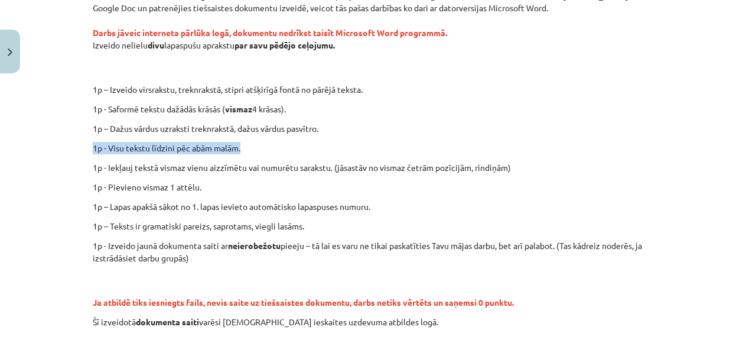
drag, startPoint x: 277, startPoint y: 147, endPoint x: 86, endPoint y: 148, distance: 190.3
click at [86, 148] on div "0 XP Saņemsi Ļoti grūts 1549 pilda Apraksts Uzdevums Palīdzība Ieskaitē būs uzd…" at bounding box center [378, 145] width 585 height 579
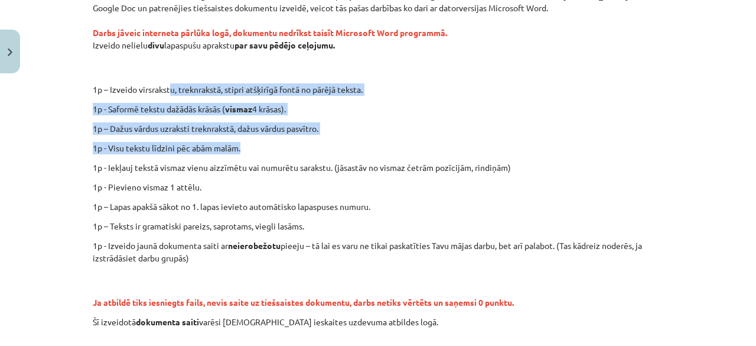
drag, startPoint x: 87, startPoint y: 87, endPoint x: 167, endPoint y: 86, distance: 79.8
click at [167, 86] on div "0 XP Saņemsi Ļoti grūts 1549 pilda Apraksts Uzdevums Palīdzība Ieskaitē būs uzd…" at bounding box center [378, 145] width 585 height 579
click at [299, 126] on p "1p – Dažus vārdus uzraksti treknrakstā, dažus vārdus pasvītro." at bounding box center [378, 128] width 571 height 12
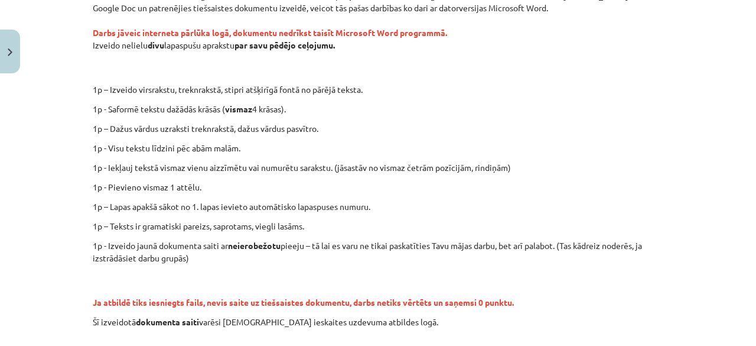
click at [322, 92] on p "1p – Izveido virsrakstu, treknrakstā, stipri atšķirīgā fontā no pārējā teksta." at bounding box center [417, 89] width 515 height 12
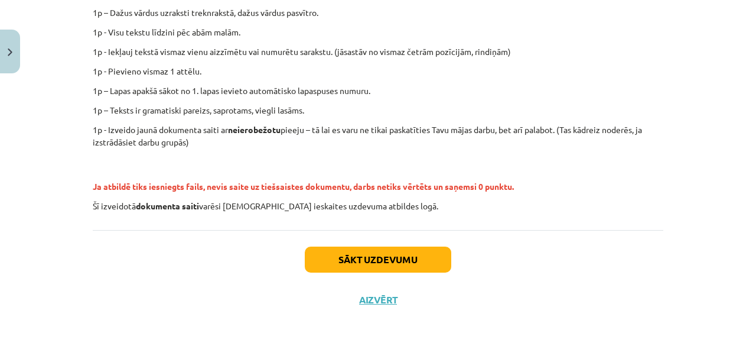
scroll to position [340, 0]
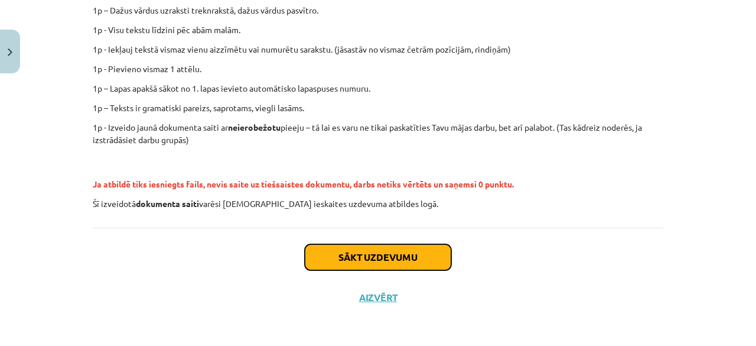
click at [365, 250] on button "Sākt uzdevumu" at bounding box center [378, 257] width 147 height 26
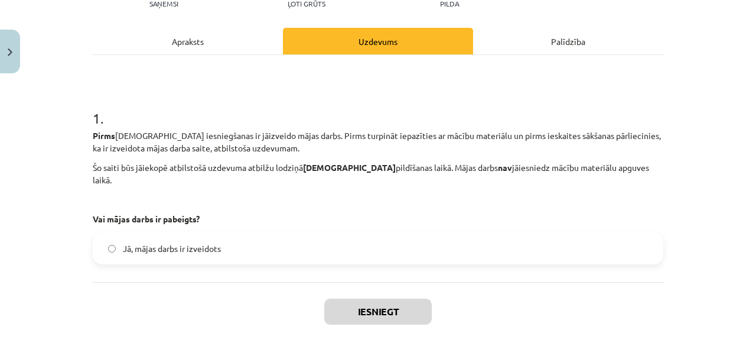
scroll to position [148, 0]
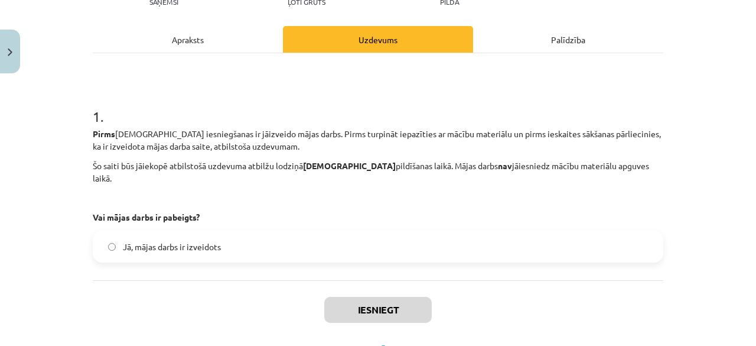
click at [145, 241] on span "Jā, mājas darbs ir izveidots" at bounding box center [172, 247] width 98 height 12
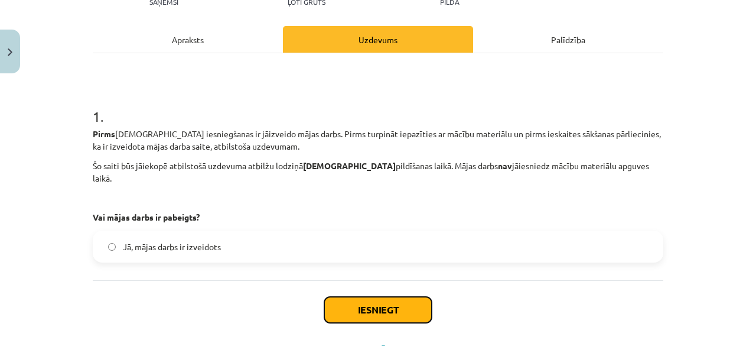
click at [381, 297] on button "Iesniegt" at bounding box center [378, 310] width 108 height 26
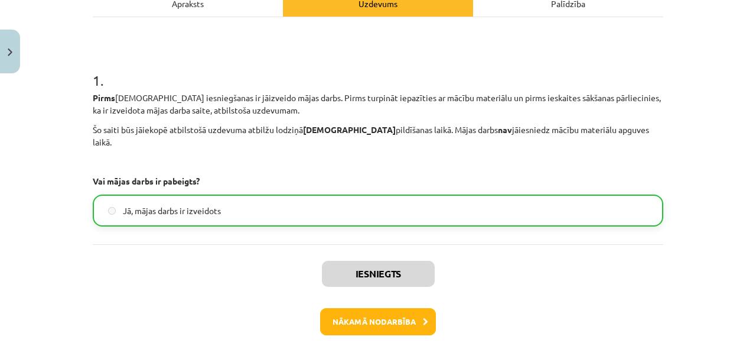
scroll to position [183, 0]
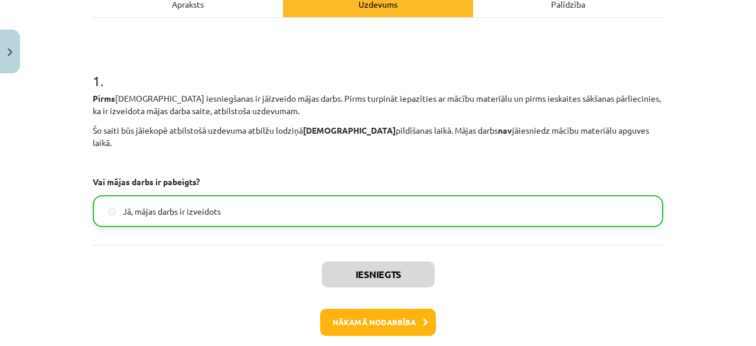
drag, startPoint x: 379, startPoint y: 303, endPoint x: 350, endPoint y: 289, distance: 32.8
click at [350, 289] on div "Iesniegts Nākamā nodarbība Aizvērt" at bounding box center [378, 305] width 571 height 121
click at [348, 309] on button "Nākamā nodarbība" at bounding box center [378, 322] width 116 height 27
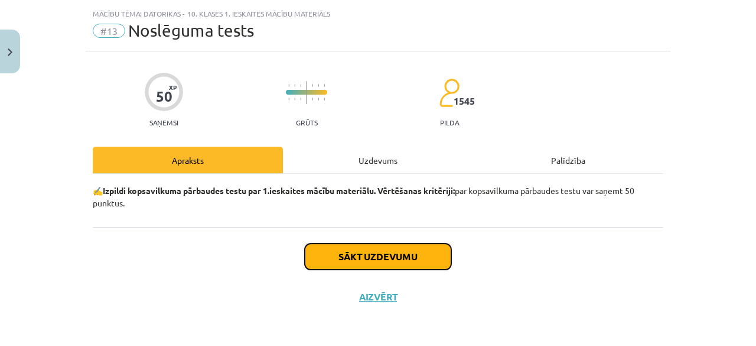
click at [388, 257] on button "Sākt uzdevumu" at bounding box center [378, 256] width 147 height 26
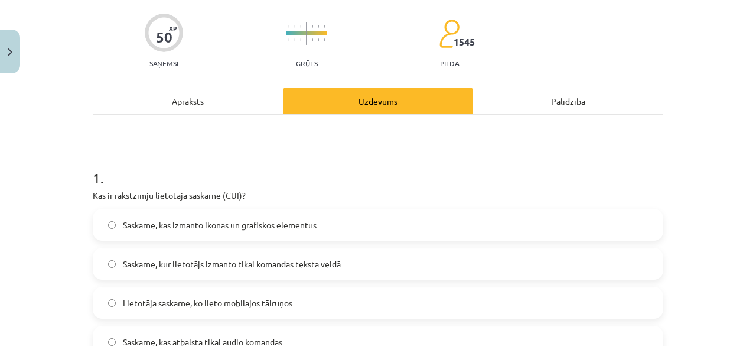
scroll to position [145, 0]
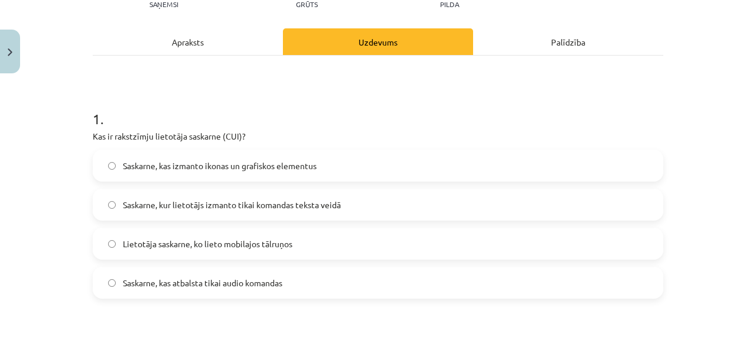
click at [164, 204] on span "Saskarne, kur lietotājs izmanto tikai komandas teksta veidā" at bounding box center [232, 205] width 218 height 12
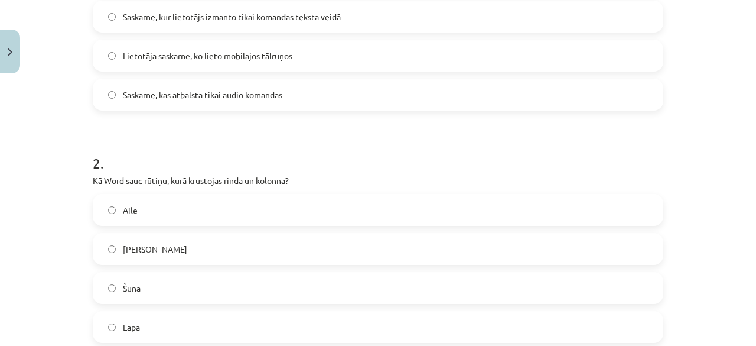
scroll to position [382, 0]
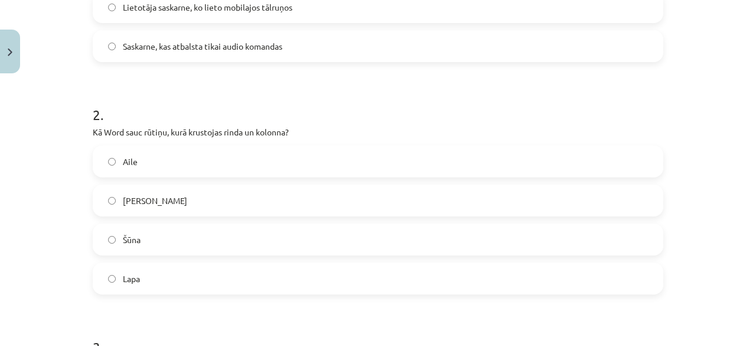
click at [149, 245] on label "Šūna" at bounding box center [378, 240] width 569 height 30
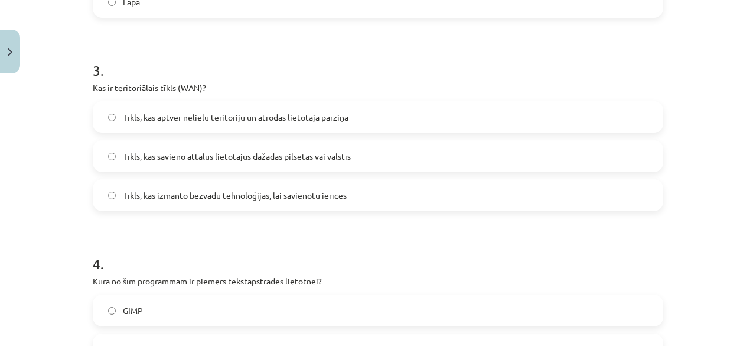
scroll to position [677, 0]
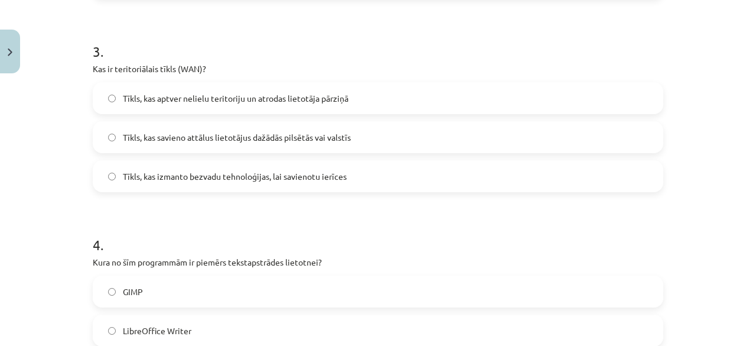
click at [167, 141] on span "Tīkls, kas savieno attālus lietotājus dažādās pilsētās vai valstīs" at bounding box center [237, 137] width 228 height 12
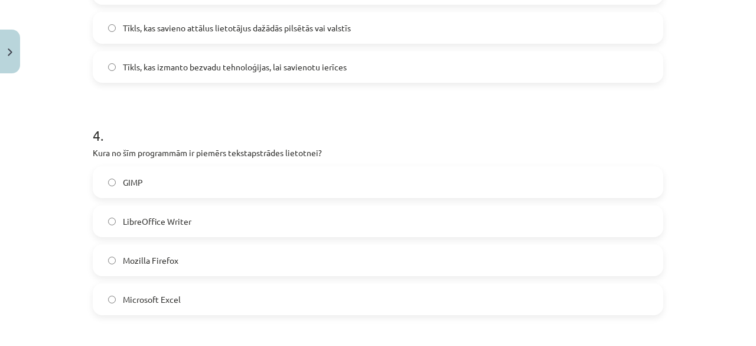
scroll to position [796, 0]
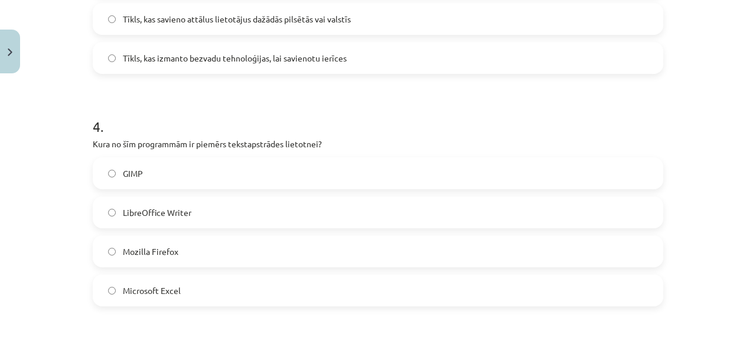
click at [165, 206] on span "LibreOffice Writer" at bounding box center [157, 212] width 69 height 12
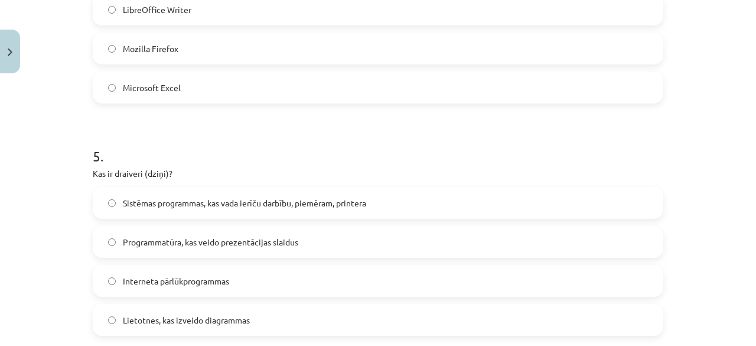
scroll to position [1032, 0]
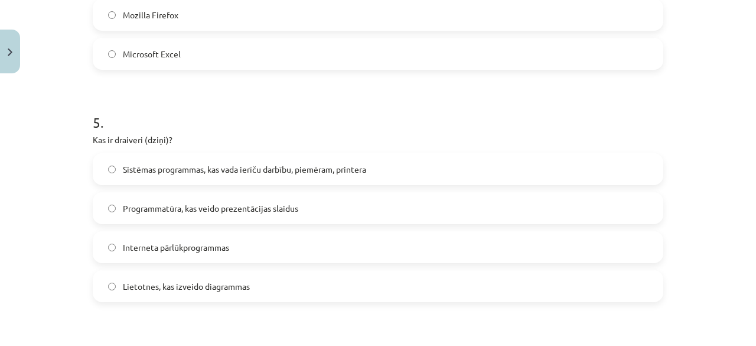
click at [135, 176] on label "Sistēmas programmas, kas vada ierīču darbību, piemēram, printera" at bounding box center [378, 169] width 569 height 30
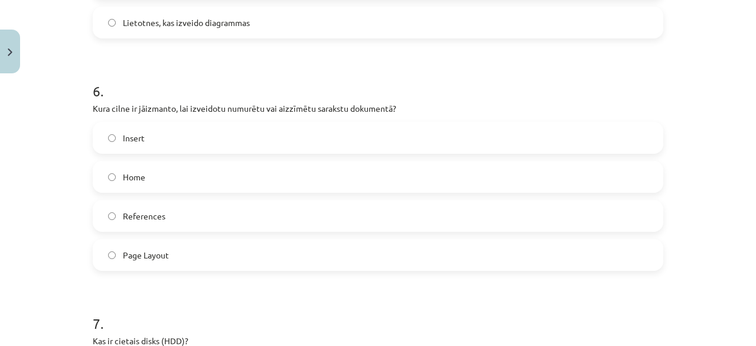
scroll to position [1298, 0]
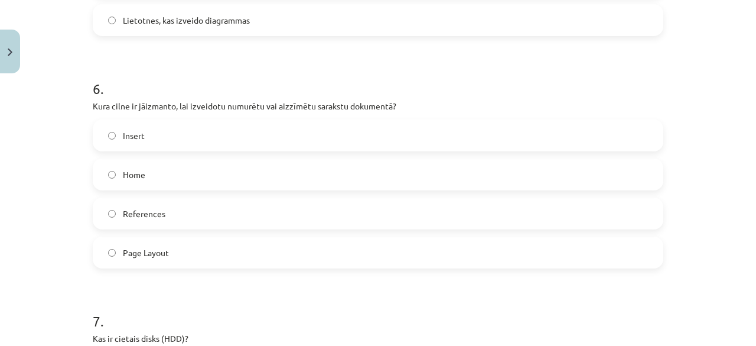
click at [157, 174] on label "Home" at bounding box center [378, 175] width 569 height 30
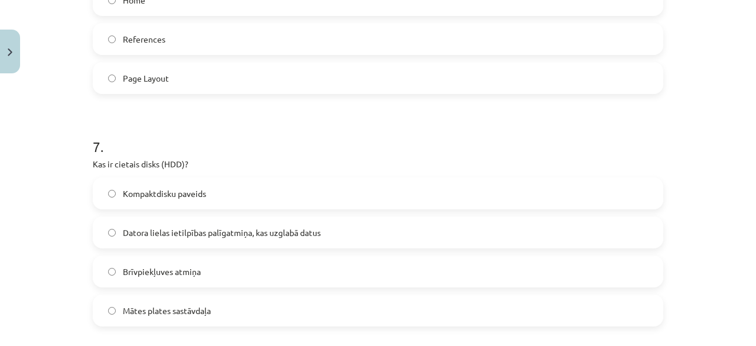
scroll to position [1534, 0]
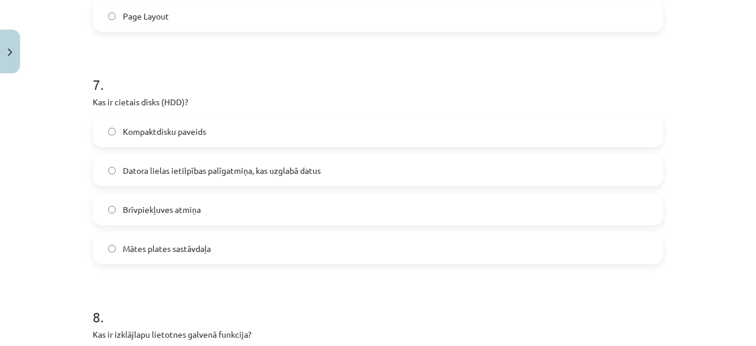
click at [163, 184] on div "Datora lielas ietilpības palīgatmiņa, kas uzglabā datus" at bounding box center [378, 170] width 571 height 32
click at [145, 178] on label "Datora lielas ietilpības palīgatmiņa, kas uzglabā datus" at bounding box center [378, 170] width 569 height 30
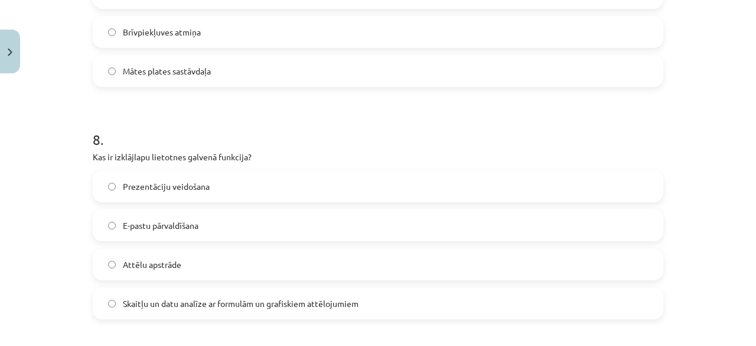
scroll to position [1771, 0]
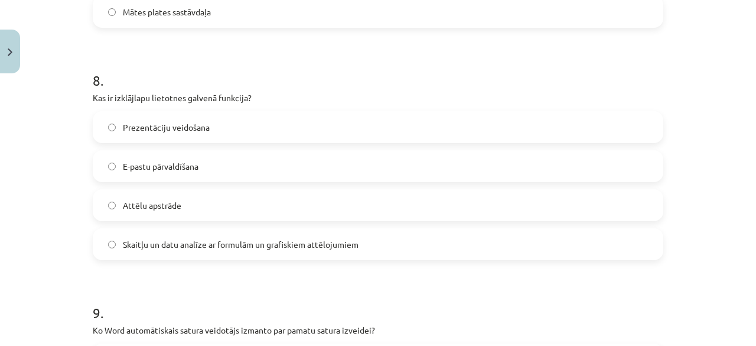
click at [183, 242] on span "Skaitļu un datu analīze ar formulām un grafiskiem attēlojumiem" at bounding box center [241, 244] width 236 height 12
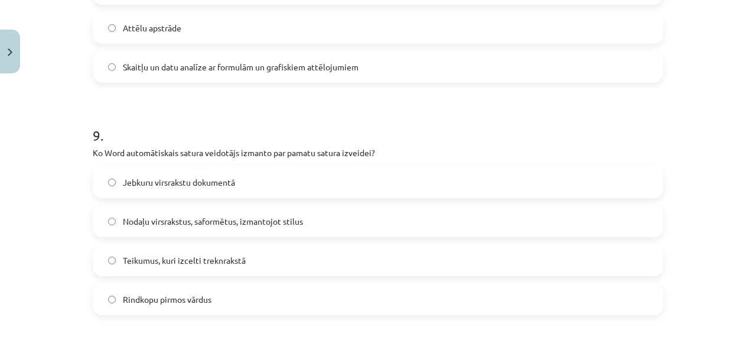
scroll to position [2007, 0]
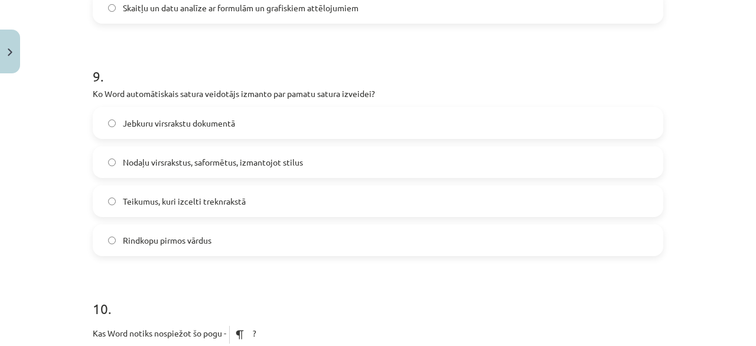
click at [194, 129] on label "Jebkuru virsrakstu dokumentā" at bounding box center [378, 123] width 569 height 30
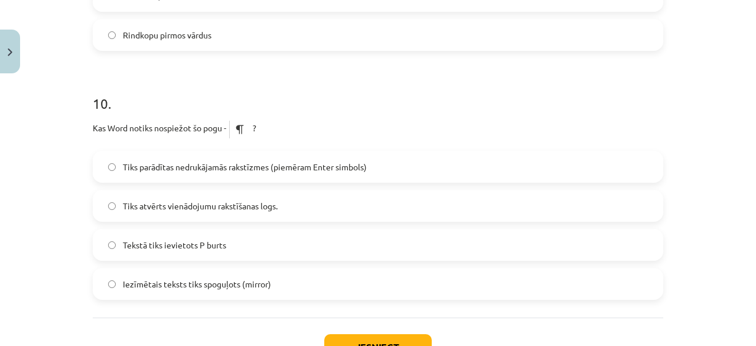
scroll to position [2303, 0]
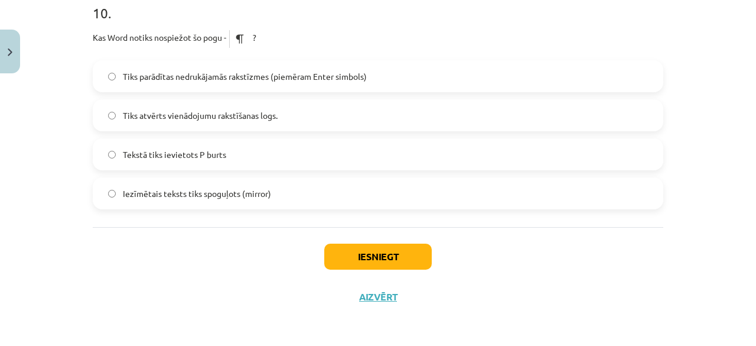
click at [227, 87] on label "Tiks parādītas nedrukājamās rakstīzmes (piemēram Enter simbols)" at bounding box center [378, 76] width 569 height 30
click at [348, 251] on button "Iesniegt" at bounding box center [378, 256] width 108 height 26
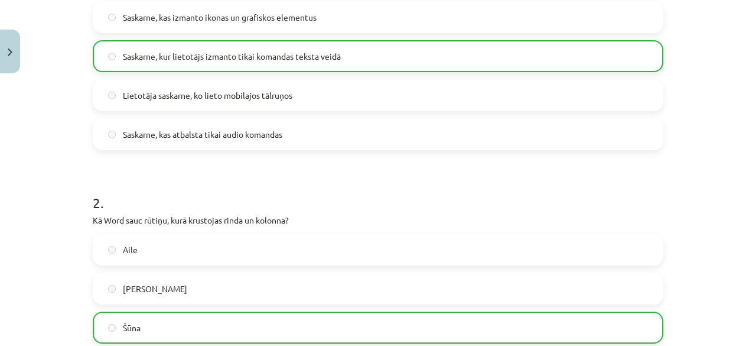
scroll to position [293, 0]
drag, startPoint x: 348, startPoint y: 202, endPoint x: 153, endPoint y: 183, distance: 195.3
click at [153, 183] on h1 "2 ." at bounding box center [378, 192] width 571 height 37
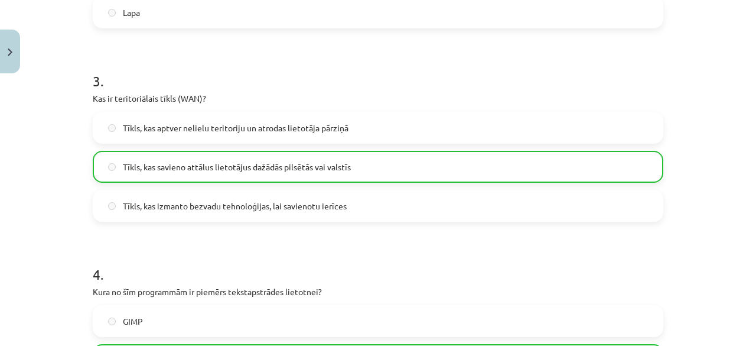
scroll to position [2339, 0]
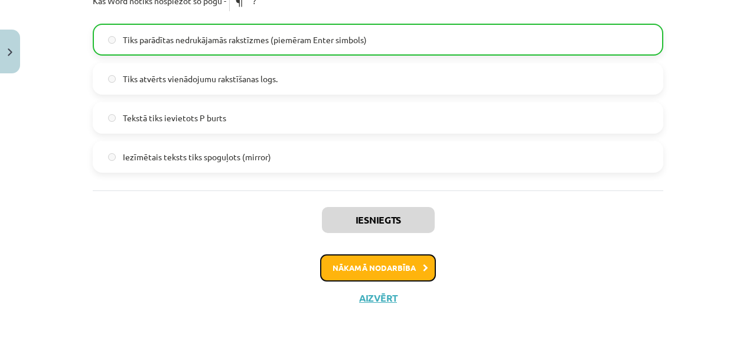
click at [362, 275] on button "Nākamā nodarbība" at bounding box center [378, 267] width 116 height 27
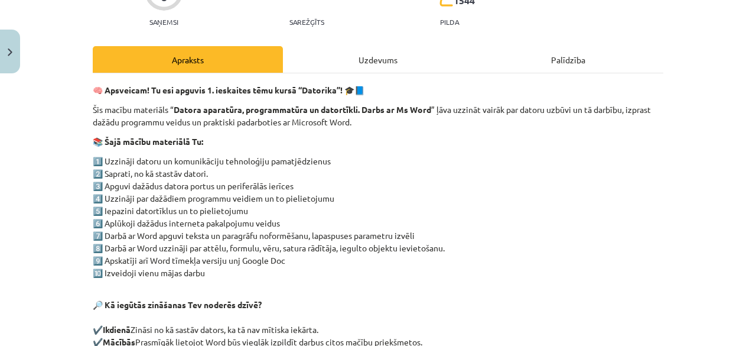
scroll to position [0, 0]
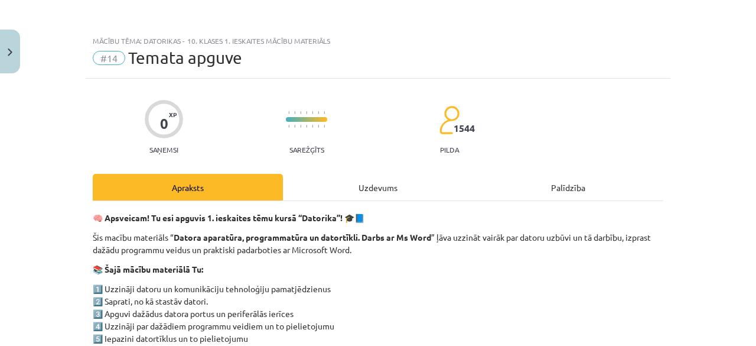
click at [177, 190] on div "Apraksts" at bounding box center [188, 187] width 190 height 27
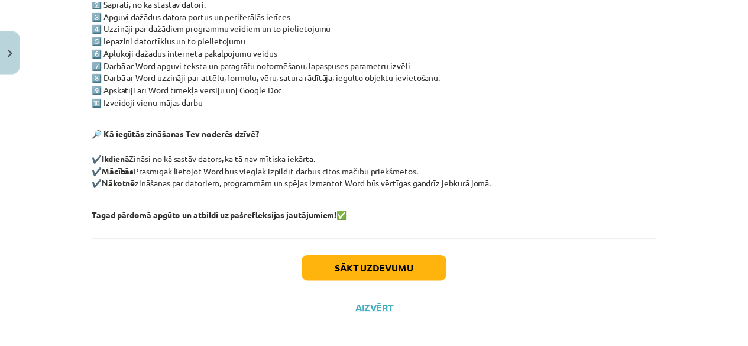
scroll to position [311, 0]
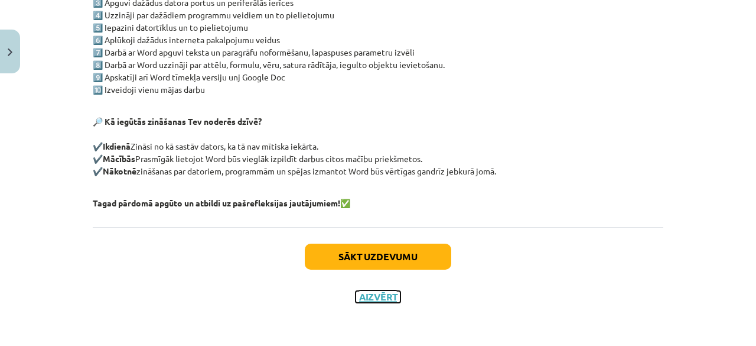
click at [379, 296] on button "Aizvērt" at bounding box center [378, 297] width 45 height 12
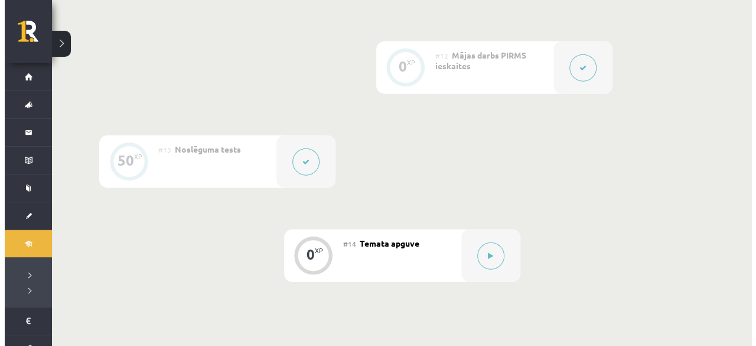
scroll to position [1525, 0]
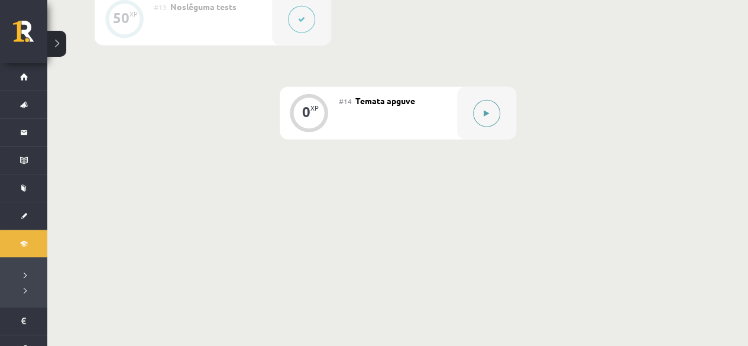
click at [493, 108] on button at bounding box center [486, 113] width 27 height 27
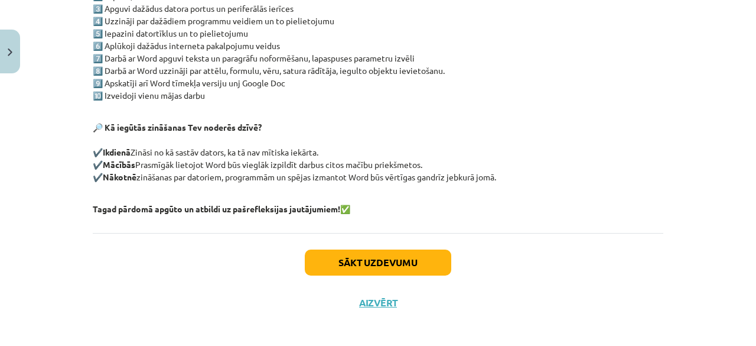
scroll to position [311, 0]
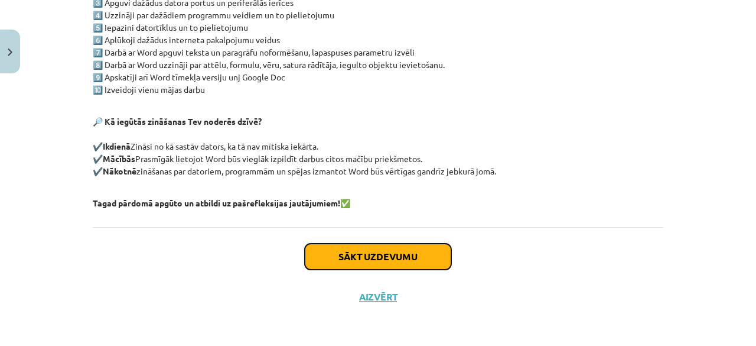
click at [386, 251] on button "Sākt uzdevumu" at bounding box center [378, 256] width 147 height 26
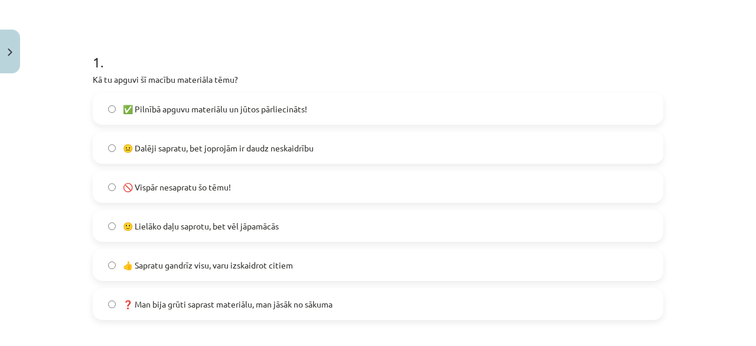
scroll to position [207, 0]
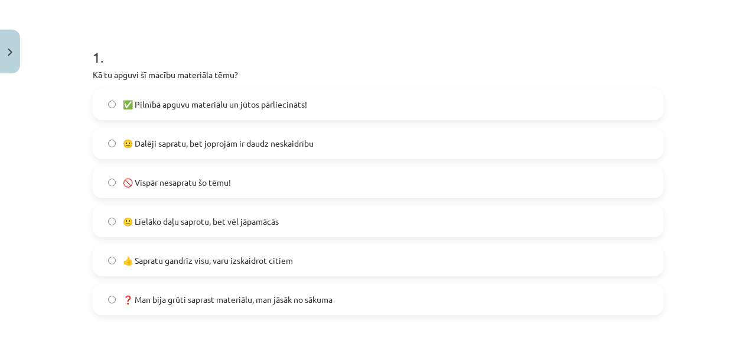
click at [268, 261] on span "👍 Sapratu gandrīz visu, varu izskaidrot citiem" at bounding box center [208, 260] width 170 height 12
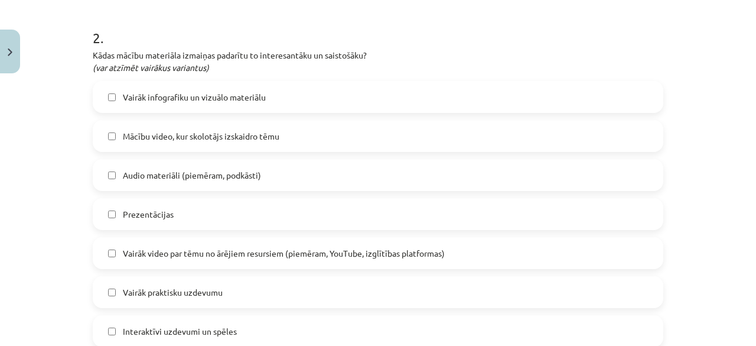
scroll to position [561, 0]
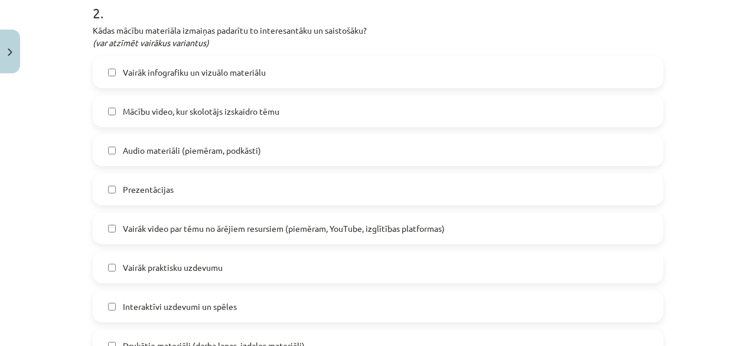
click at [173, 108] on span "Mācību video, kur skolotājs izskaidro tēmu" at bounding box center [201, 111] width 157 height 12
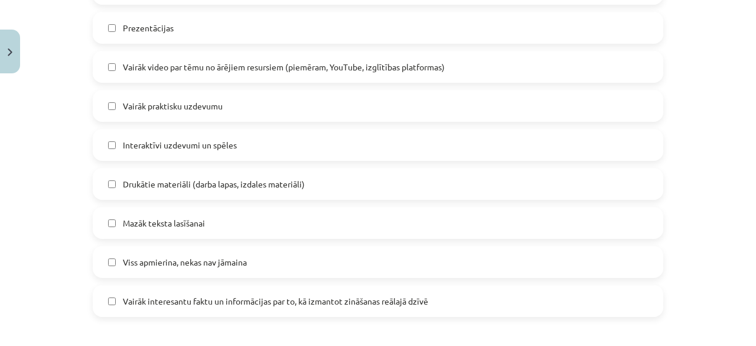
scroll to position [739, 0]
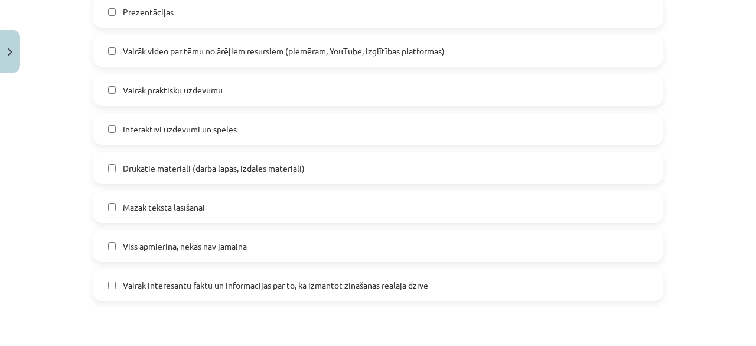
click at [154, 95] on span "Vairāk praktisku uzdevumu" at bounding box center [173, 90] width 100 height 12
click at [138, 205] on span "Mazāk teksta lasīšanai" at bounding box center [164, 207] width 82 height 12
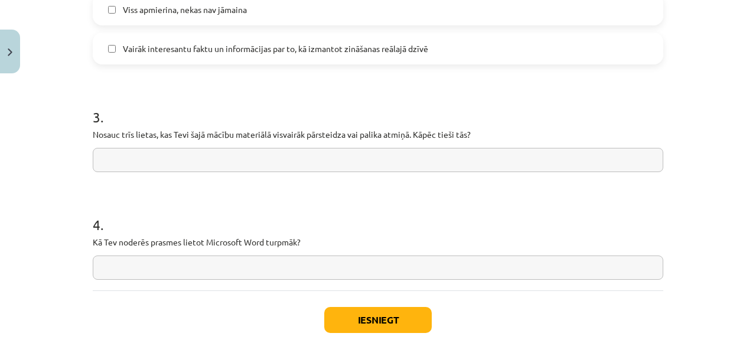
scroll to position [1034, 0]
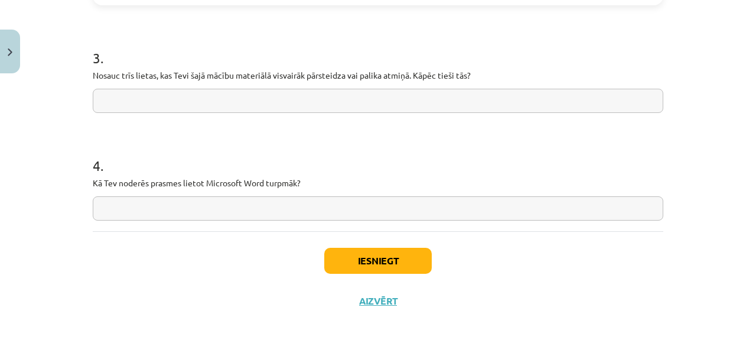
click at [208, 106] on input "text" at bounding box center [378, 101] width 571 height 24
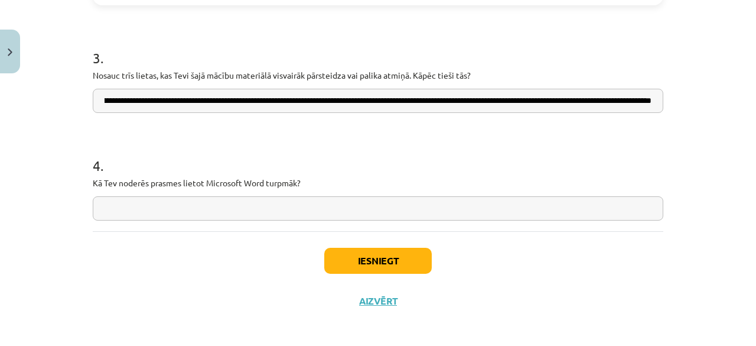
scroll to position [0, 340]
type input "**********"
click at [155, 205] on input "text" at bounding box center [378, 208] width 571 height 24
type input "*"
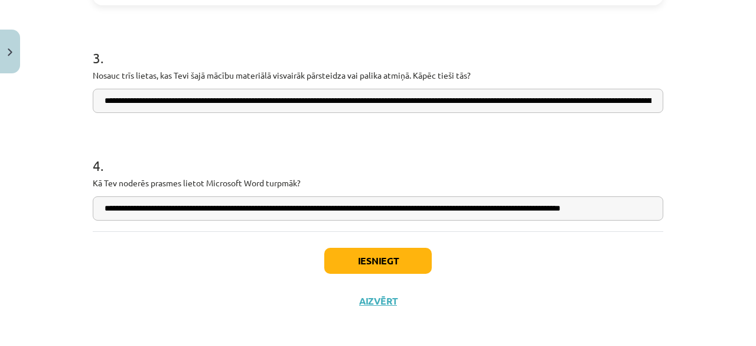
scroll to position [0, 6]
type input "**********"
click at [331, 251] on button "Iesniegt" at bounding box center [378, 261] width 108 height 26
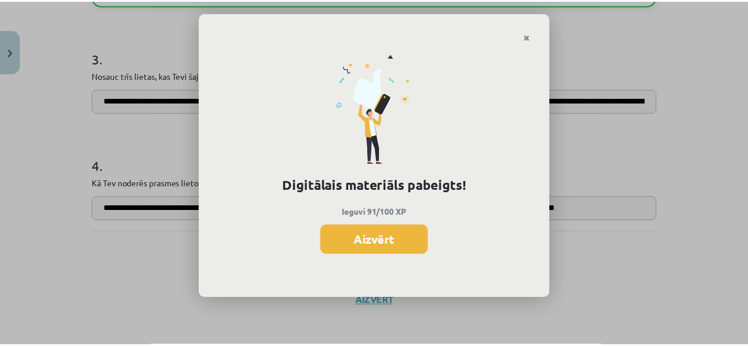
scroll to position [1524, 0]
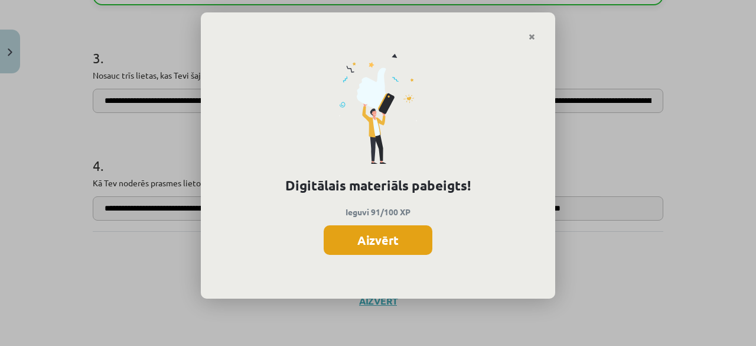
click at [401, 225] on button "Aizvērt" at bounding box center [378, 240] width 109 height 30
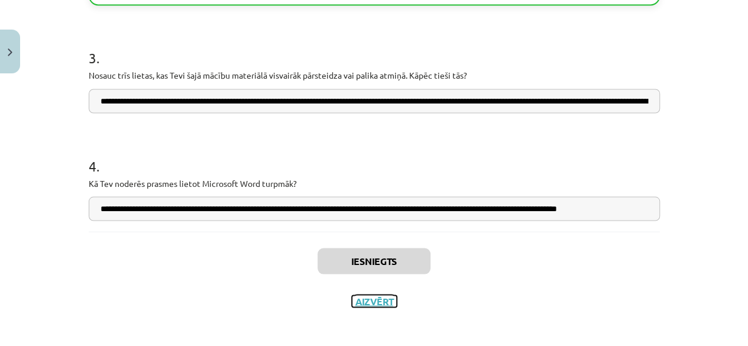
click at [378, 306] on button "Aizvērt" at bounding box center [374, 301] width 45 height 12
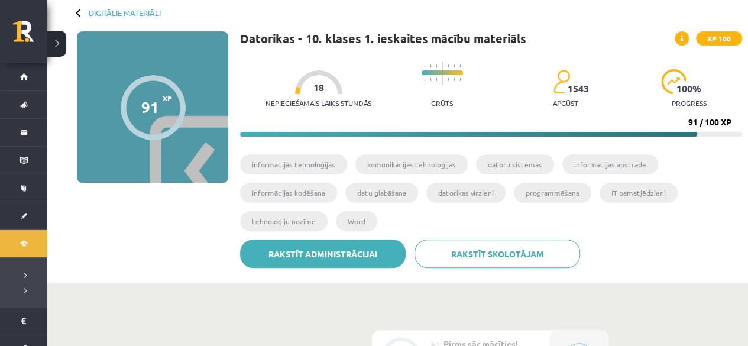
scroll to position [118, 0]
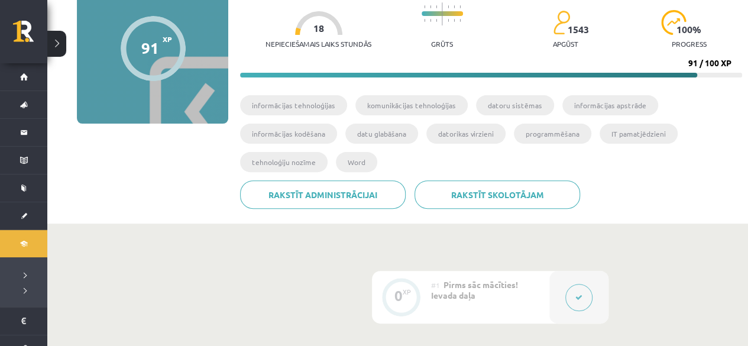
drag, startPoint x: 243, startPoint y: 64, endPoint x: 241, endPoint y: 49, distance: 15.1
click at [241, 53] on div "Nepieciešamais laiks stundās 18 Grūts 1543 apgūst 100 % progress 91 / 100 XP" at bounding box center [491, 36] width 502 height 81
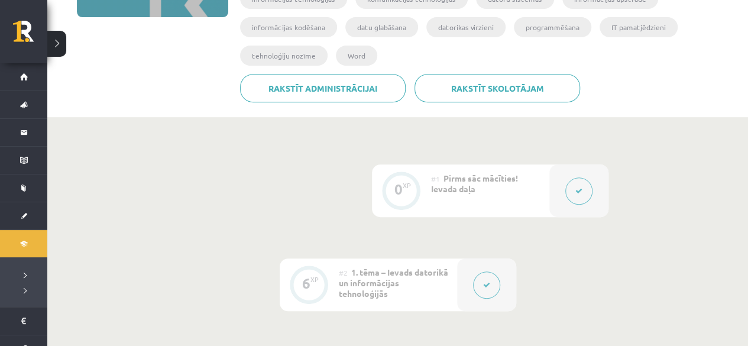
scroll to position [177, 0]
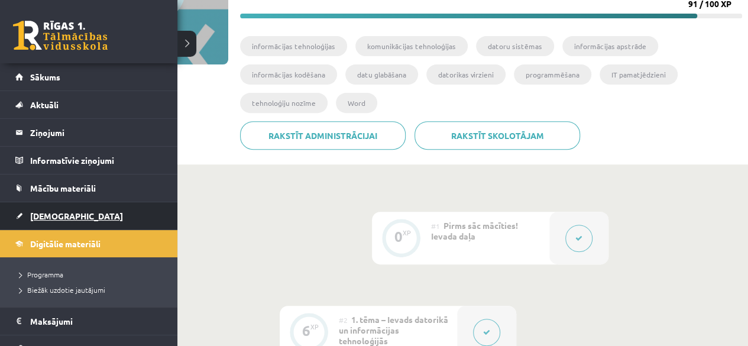
click at [50, 214] on span "[DEMOGRAPHIC_DATA]" at bounding box center [76, 215] width 93 height 11
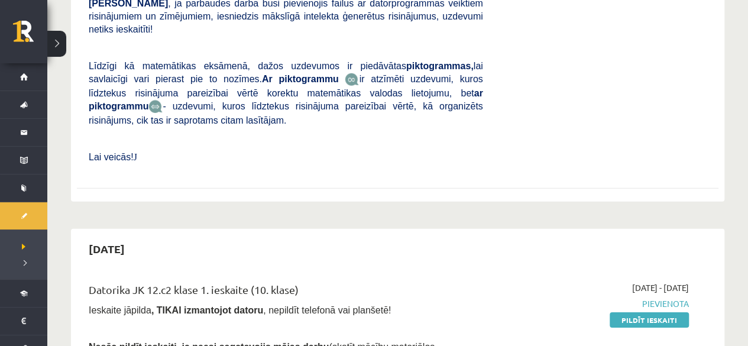
scroll to position [1773, 0]
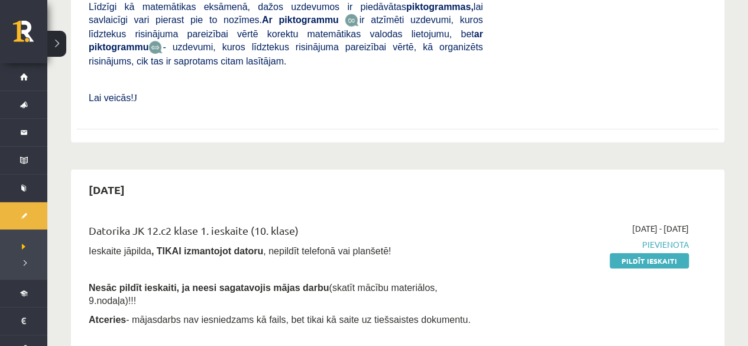
drag, startPoint x: 648, startPoint y: 121, endPoint x: 423, endPoint y: 55, distance: 234.0
click at [648, 253] on link "Pildīt ieskaiti" at bounding box center [648, 260] width 79 height 15
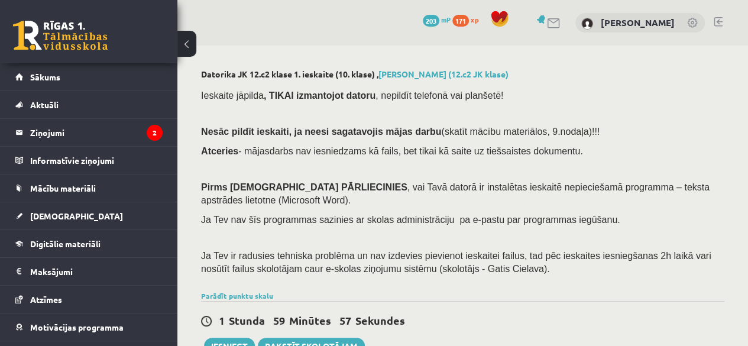
click at [190, 44] on button at bounding box center [186, 44] width 19 height 26
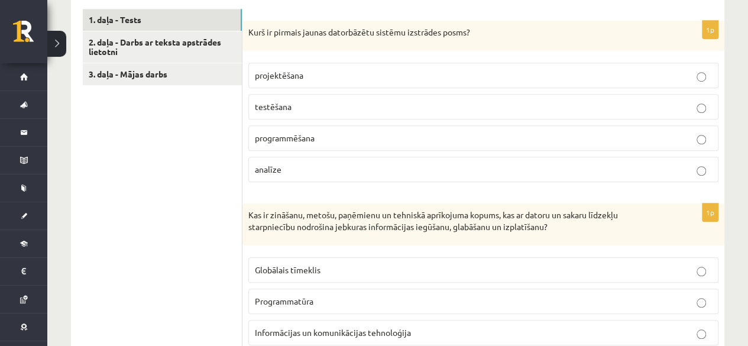
scroll to position [414, 0]
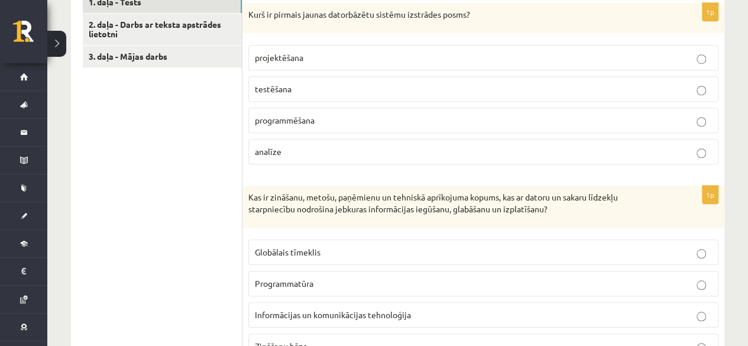
click at [298, 54] on label "projektēšana" at bounding box center [483, 57] width 470 height 25
click at [277, 146] on span "analīze" at bounding box center [268, 151] width 27 height 11
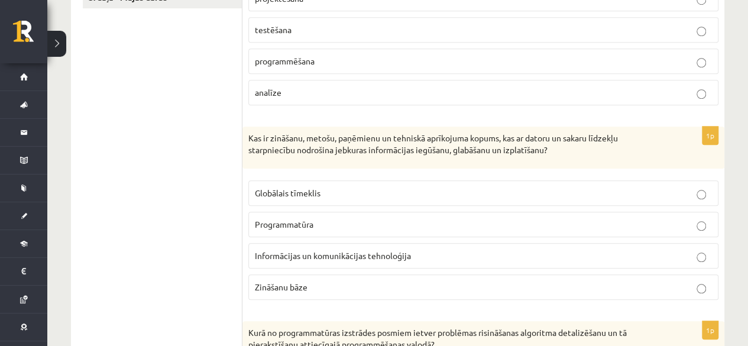
scroll to position [532, 0]
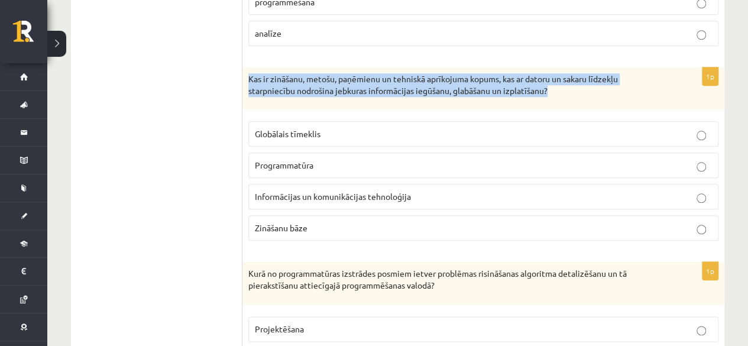
drag, startPoint x: 554, startPoint y: 76, endPoint x: 248, endPoint y: 66, distance: 306.9
click at [248, 67] on div "Kas ir zināšanu, metošu, paņēmienu un tehniskā aprīkojuma kopums, kas ar datoru…" at bounding box center [483, 88] width 482 height 42
copy p "Kas ir zināšanu, metošu, paņēmienu un tehniskā aprīkojuma kopums, kas ar datoru…"
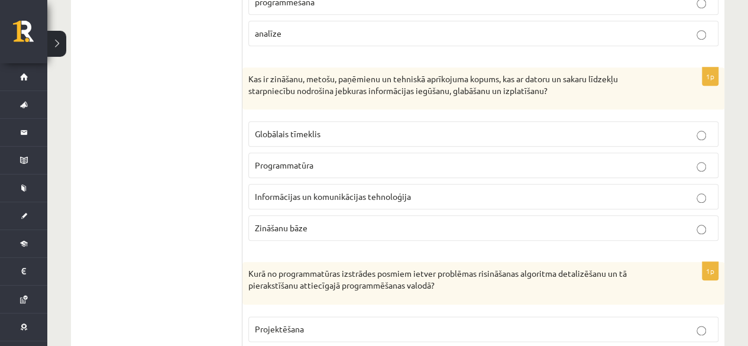
click at [377, 191] on span "Informācijas un komunikācijas tehnoloģija" at bounding box center [333, 196] width 156 height 11
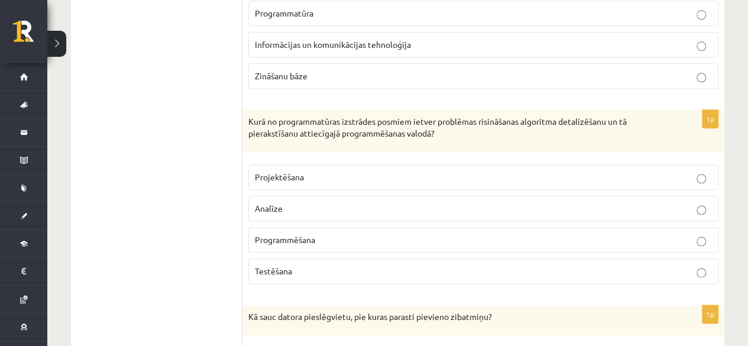
scroll to position [709, 0]
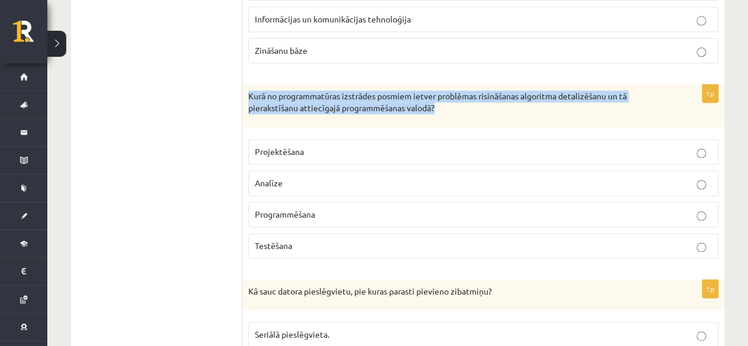
drag, startPoint x: 248, startPoint y: 76, endPoint x: 437, endPoint y: 93, distance: 190.4
click at [437, 93] on div "Kurā no programmatūras izstrādes posmiem ietver problēmas risināšanas algoritma…" at bounding box center [483, 106] width 482 height 42
copy p "Kurā no programmatūras izstrādes posmiem ietver problēmas risināšanas algoritma…"
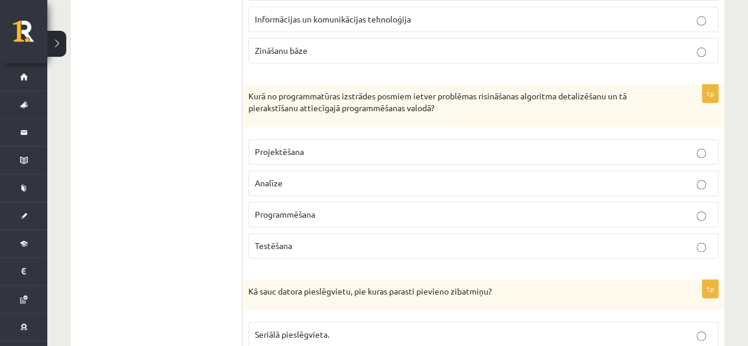
click at [355, 208] on p "Programmēšana" at bounding box center [483, 214] width 457 height 12
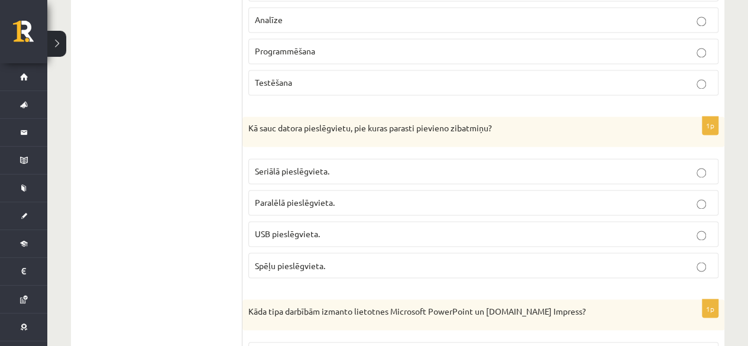
scroll to position [887, 0]
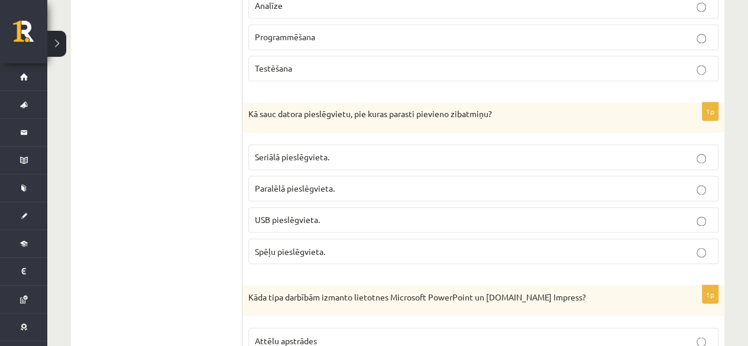
click at [296, 214] on span "USB pieslēgvieta." at bounding box center [287, 219] width 65 height 11
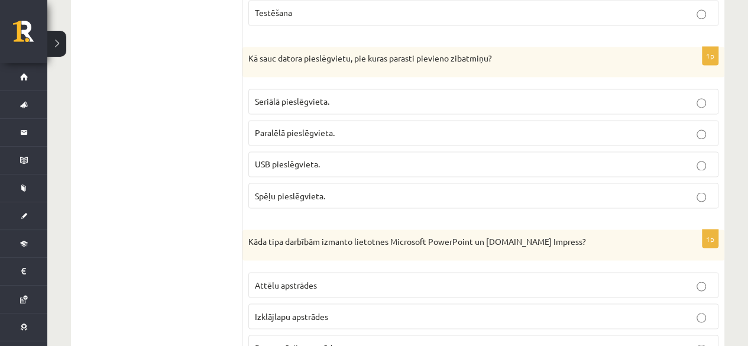
scroll to position [1005, 0]
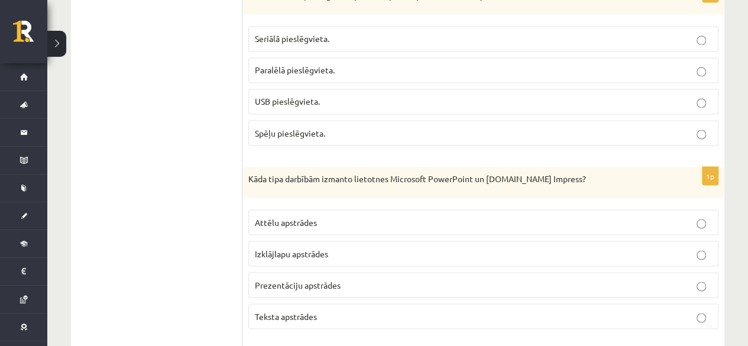
click at [333, 241] on label "Izklājlapu apstrādes" at bounding box center [483, 253] width 470 height 25
click at [268, 279] on span "Prezentāciju apstrādes" at bounding box center [298, 284] width 86 height 11
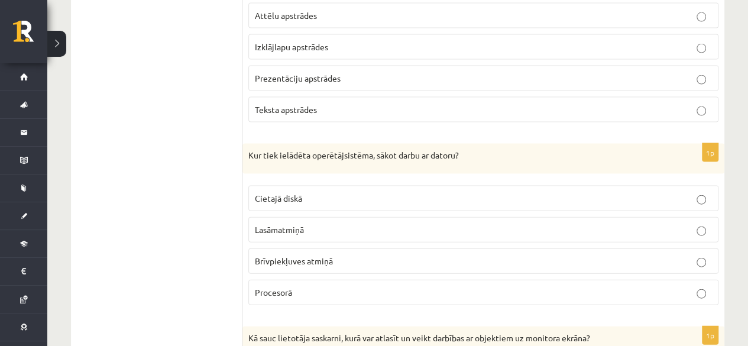
scroll to position [1235, 0]
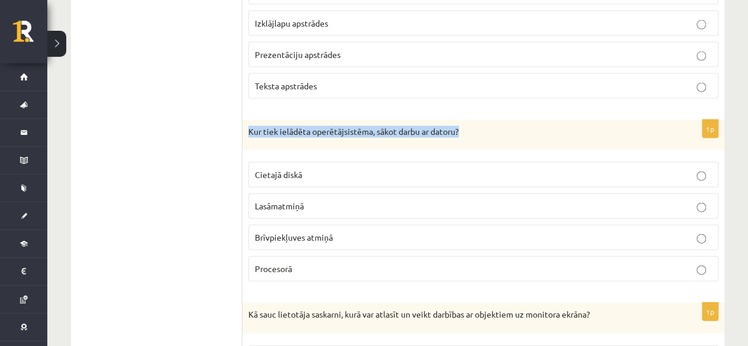
drag, startPoint x: 248, startPoint y: 111, endPoint x: 466, endPoint y: 111, distance: 218.1
click at [466, 126] on p "Kur tiek ielādēta operētājsistēma, sākot darbu ar datoru?" at bounding box center [453, 132] width 411 height 12
copy p "Kur tiek ielādēta operētājsistēma, sākot darbu ar datoru?"
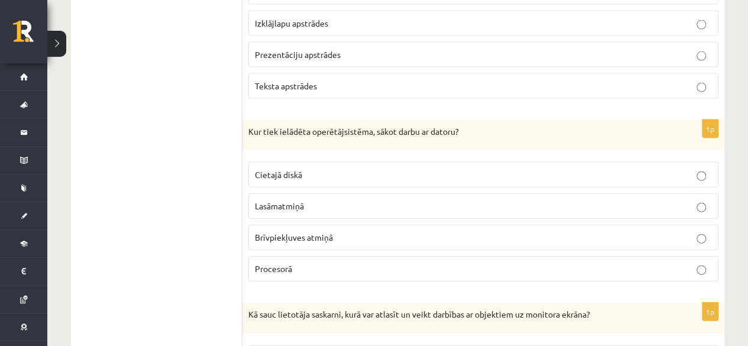
click at [293, 232] on span "Brīvpiekļuves atmiņā" at bounding box center [294, 237] width 78 height 11
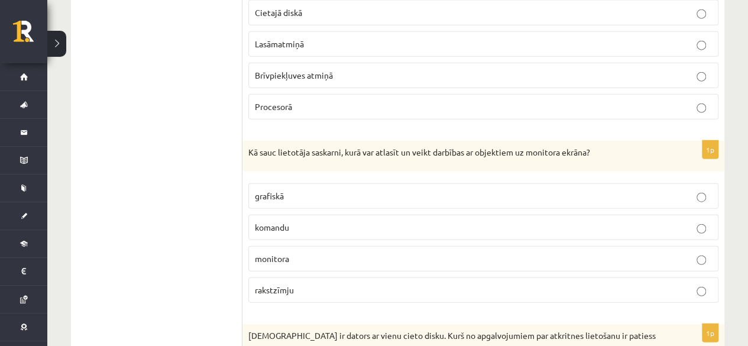
scroll to position [1412, 0]
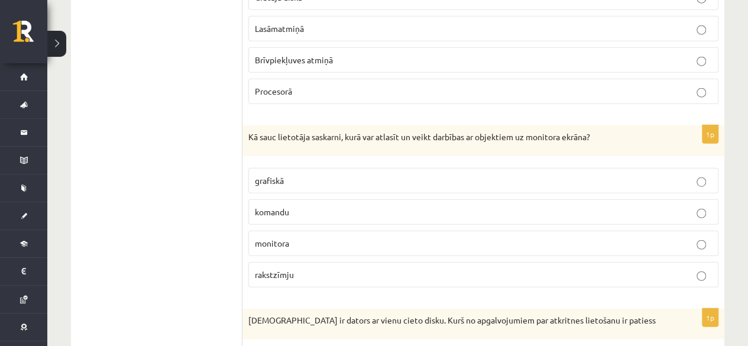
click at [309, 174] on p "grafiskā" at bounding box center [483, 180] width 457 height 12
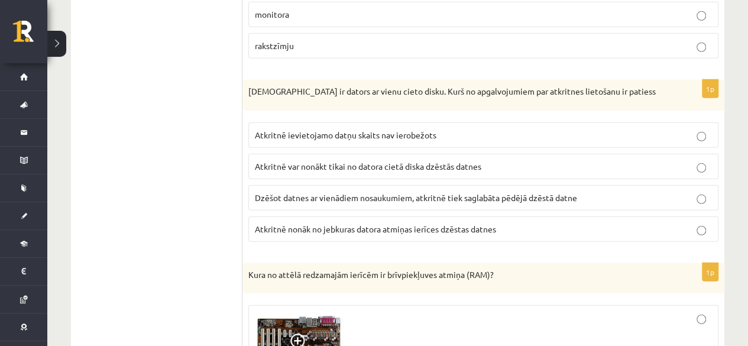
scroll to position [1648, 0]
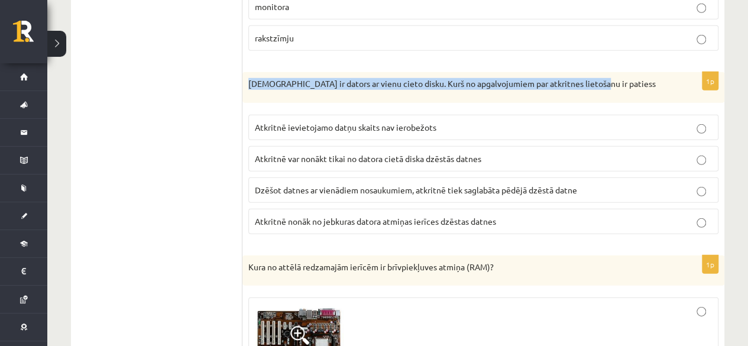
drag, startPoint x: 248, startPoint y: 60, endPoint x: 654, endPoint y: 56, distance: 405.5
click at [654, 78] on p "Jānim ir dators ar vienu cieto disku. Kurš no apgalvojumiem par atkritnes lieto…" at bounding box center [453, 84] width 411 height 12
copy p "Jānim ir dators ar vienu cieto disku. Kurš no apgalvojumiem par atkritnes lieto…"
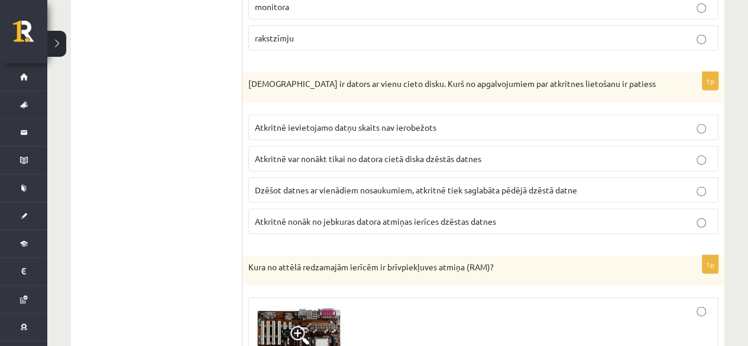
click at [291, 153] on span "Atkritnē var nonākt tikai no datora cietā diska dzēstās datnes" at bounding box center [368, 158] width 226 height 11
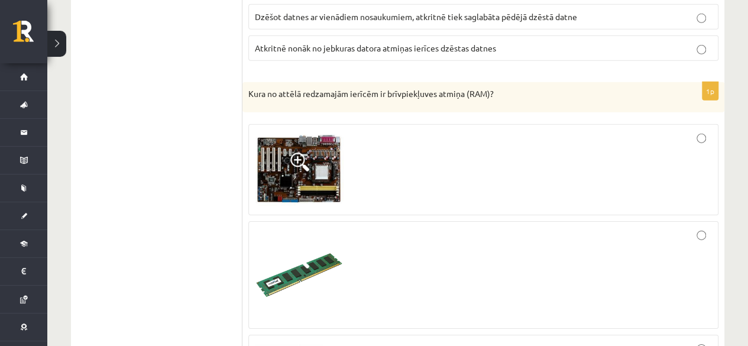
scroll to position [1826, 0]
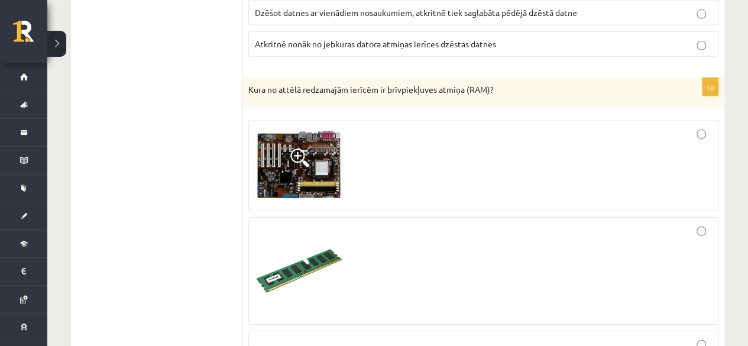
click at [335, 246] on img at bounding box center [299, 270] width 89 height 89
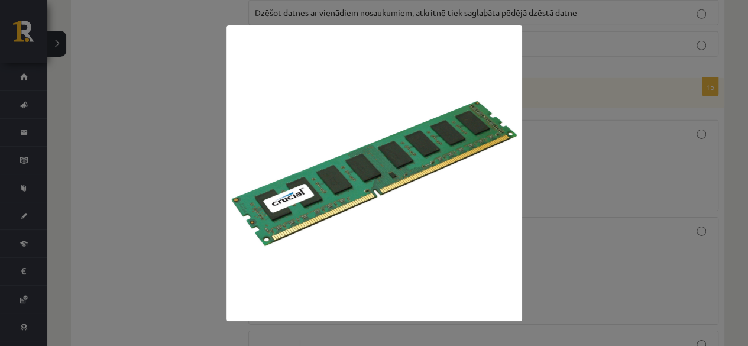
click at [634, 233] on div at bounding box center [374, 173] width 748 height 346
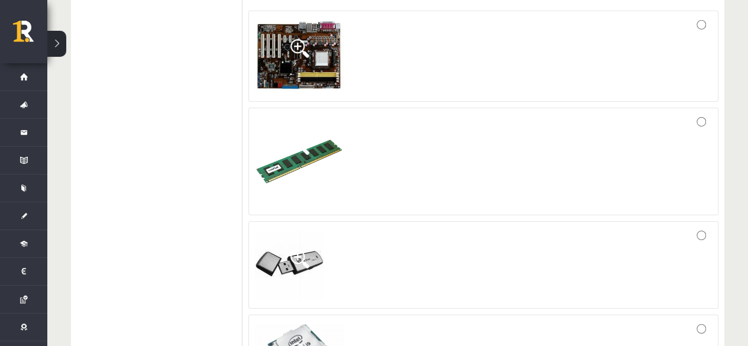
scroll to position [1944, 0]
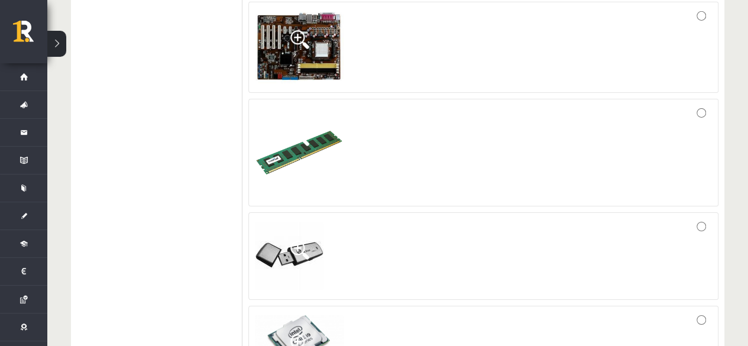
click at [693, 105] on div at bounding box center [483, 152] width 457 height 95
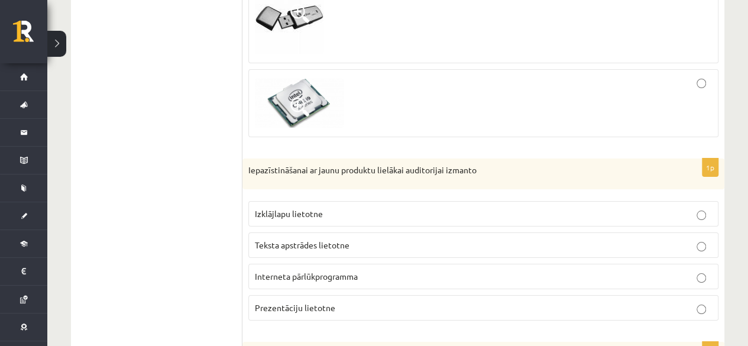
scroll to position [2239, 0]
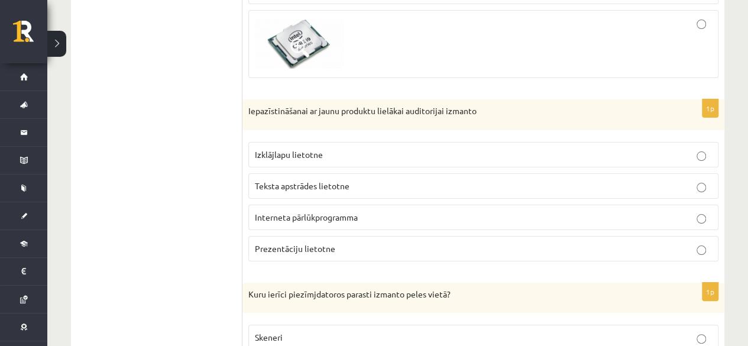
click at [307, 243] on span "Prezentāciju lietotne" at bounding box center [295, 248] width 80 height 11
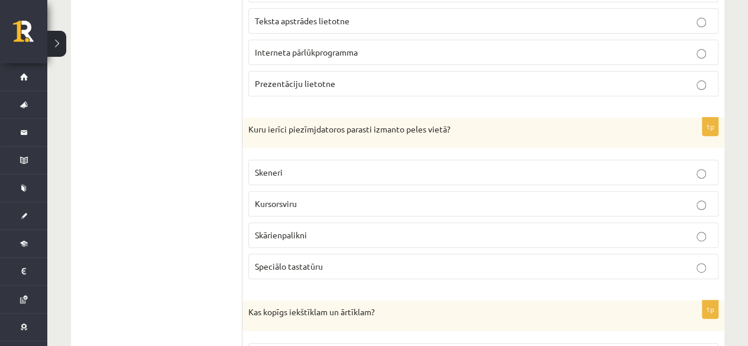
scroll to position [2476, 0]
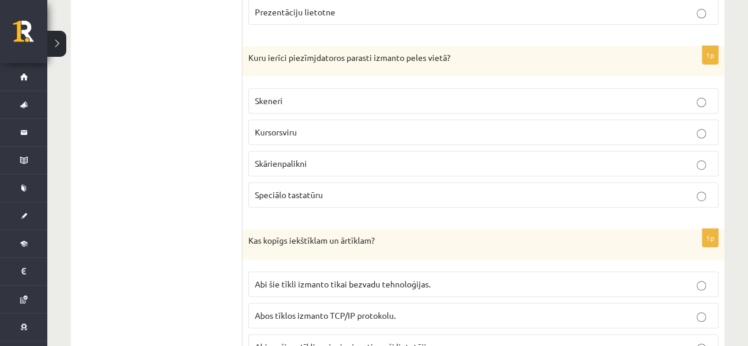
click at [265, 158] on span "Skārienpalikni" at bounding box center [281, 163] width 52 height 11
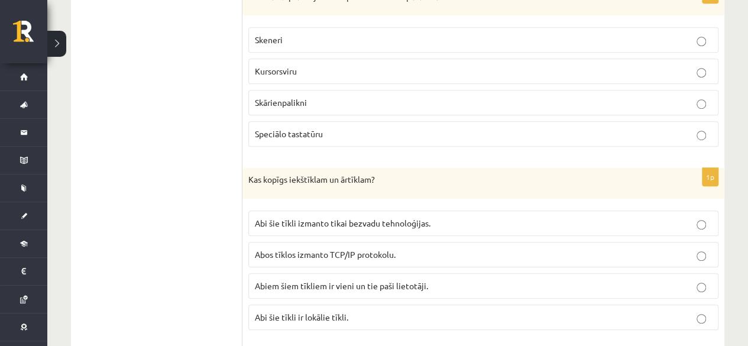
scroll to position [2594, 0]
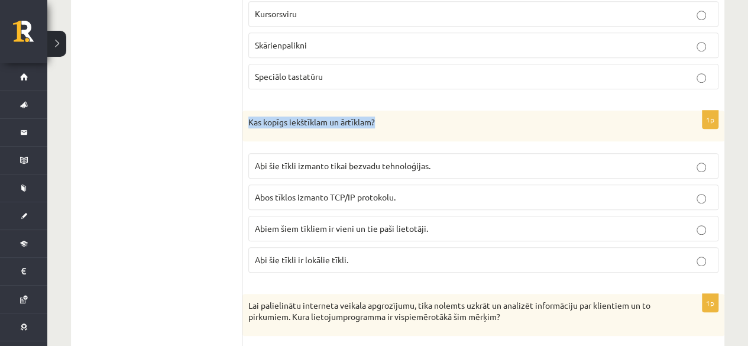
drag, startPoint x: 423, startPoint y: 92, endPoint x: 248, endPoint y: 93, distance: 174.9
click at [248, 116] on p "Kas kopīgs iekštīklam un ārtīklam?" at bounding box center [453, 122] width 411 height 12
copy p "Kas kopīgs iekštīklam un ārtīklam?"
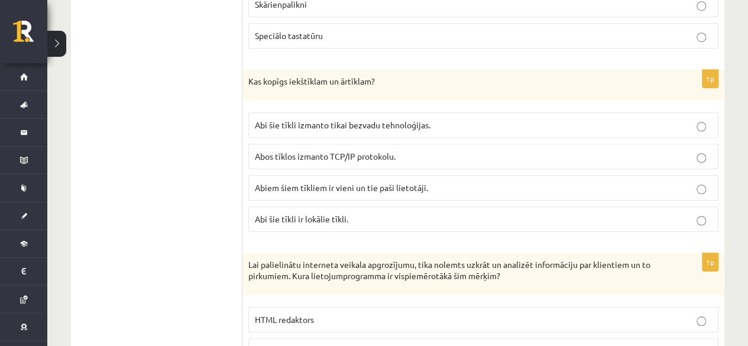
scroll to position [2653, 0]
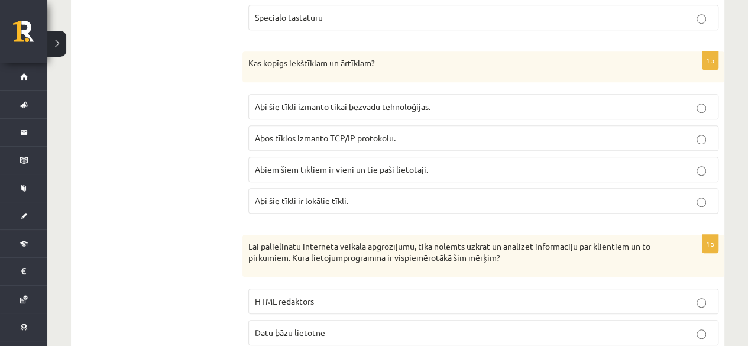
click at [322, 132] on span "Abos tīklos izmanto TCP/IP protokolu." at bounding box center [325, 137] width 141 height 11
click at [290, 194] on p "Abi šie tīkli ir lokālie tīkli." at bounding box center [483, 200] width 457 height 12
click at [357, 163] on p "Abiem šiem tīkliem ir vieni un tie paši lietotāji." at bounding box center [483, 169] width 457 height 12
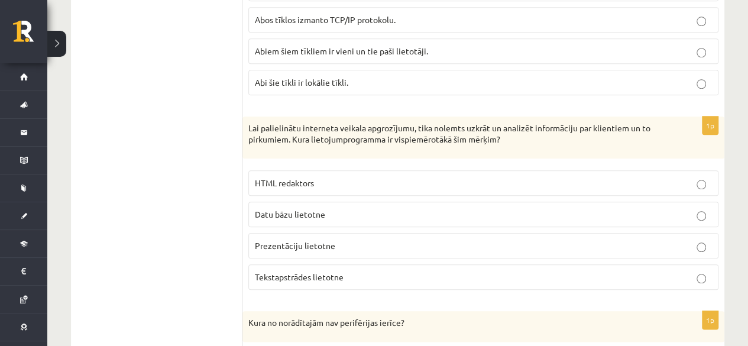
click at [300, 271] on span "Tekstapstrādes lietotne" at bounding box center [299, 276] width 89 height 11
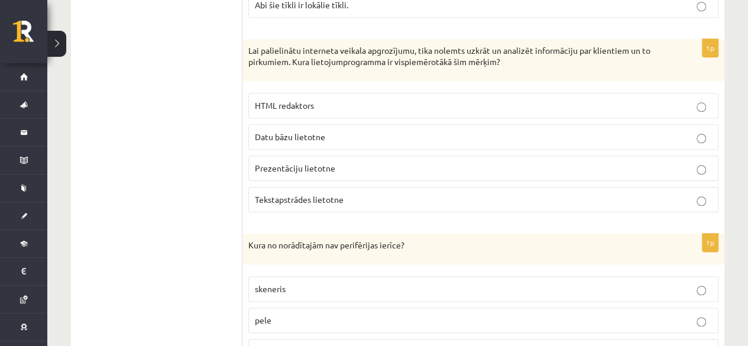
scroll to position [2830, 0]
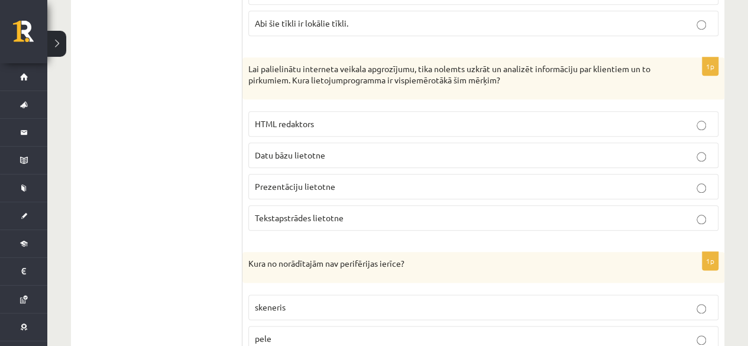
click at [291, 149] on p "Datu bāzu lietotne" at bounding box center [483, 155] width 457 height 12
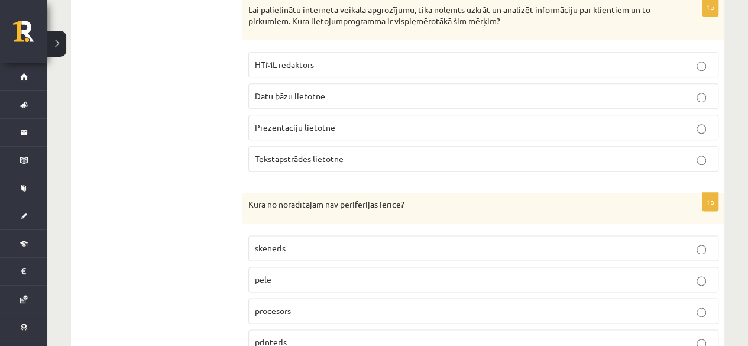
scroll to position [2949, 0]
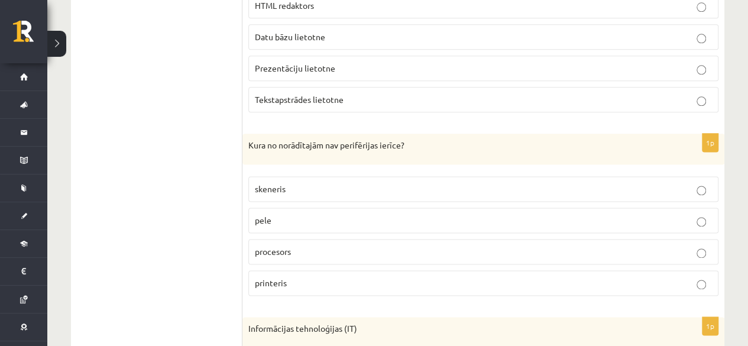
click at [285, 246] on span "procesors" at bounding box center [273, 251] width 36 height 11
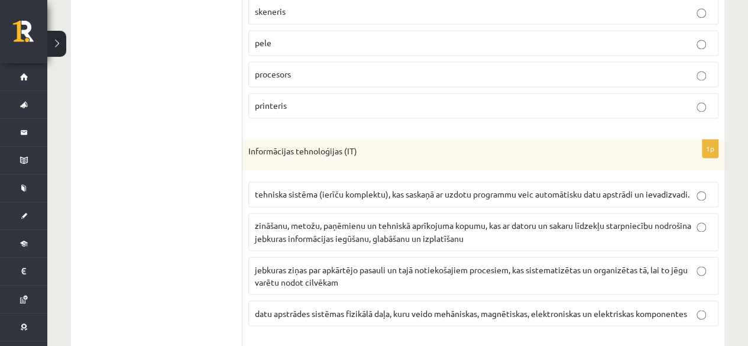
scroll to position [3185, 0]
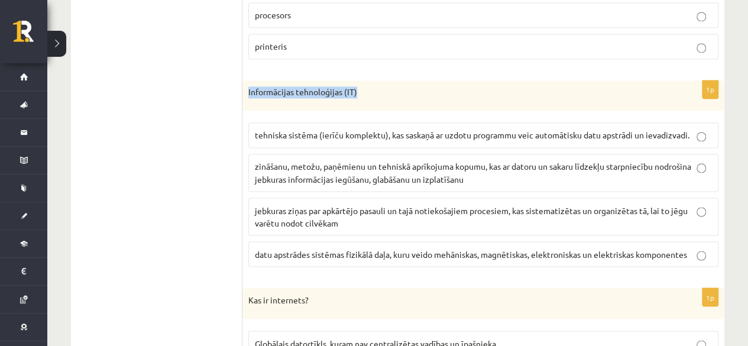
drag, startPoint x: 245, startPoint y: 58, endPoint x: 389, endPoint y: 57, distance: 143.6
click at [389, 80] on div "Informācijas tehnoloģijas (IT)" at bounding box center [483, 95] width 482 height 31
click at [387, 86] on p "Informācijas tehnoloģijas (IT)" at bounding box center [453, 92] width 411 height 12
drag, startPoint x: 384, startPoint y: 54, endPoint x: 238, endPoint y: 68, distance: 146.7
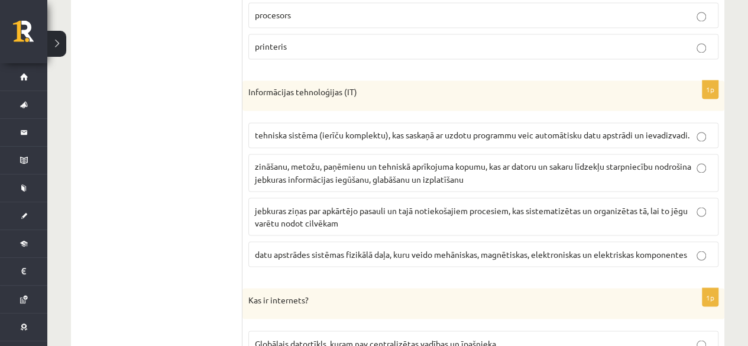
click at [384, 86] on p "Informācijas tehnoloģijas (IT)" at bounding box center [453, 92] width 411 height 12
drag, startPoint x: 361, startPoint y: 55, endPoint x: 246, endPoint y: 60, distance: 115.4
click at [246, 80] on div "Informācijas tehnoloģijas (IT)" at bounding box center [483, 95] width 482 height 31
copy p "Informācijas tehnoloģijas (IT)"
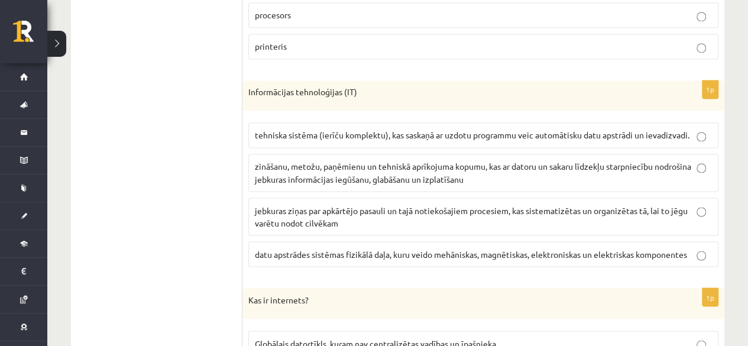
click at [300, 160] on p "zināšanu, metožu, paņēmienu un tehniskā aprīkojuma kopumu, kas ar datoru un sak…" at bounding box center [483, 172] width 457 height 25
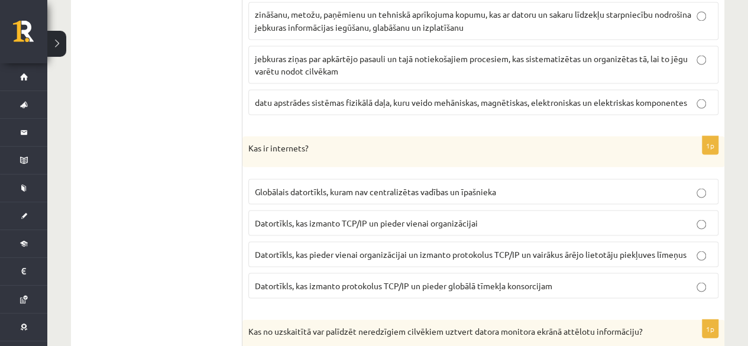
scroll to position [3362, 0]
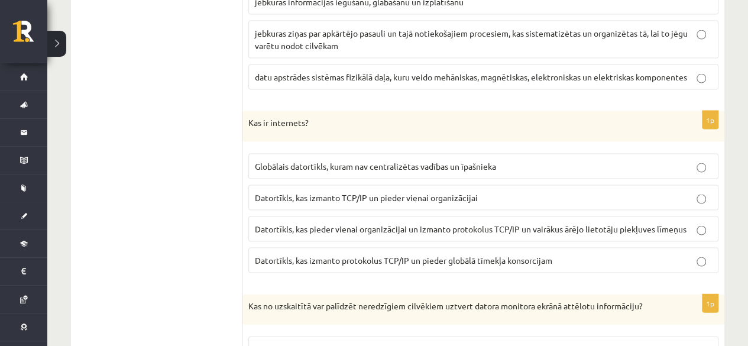
click at [297, 160] on span "Globālais datortīkls, kuram nav centralizētas vadības un īpašnieka" at bounding box center [375, 165] width 241 height 11
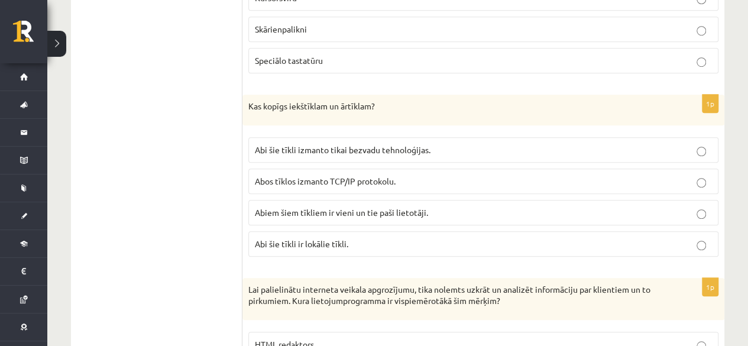
scroll to position [2594, 0]
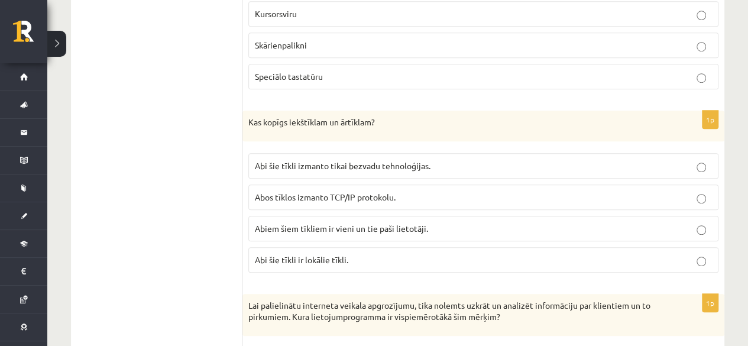
click at [317, 184] on label "Abos tīklos izmanto TCP/IP protokolu." at bounding box center [483, 196] width 470 height 25
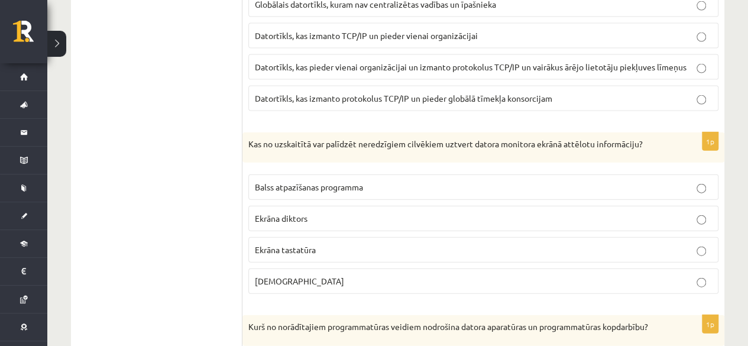
scroll to position [3540, 0]
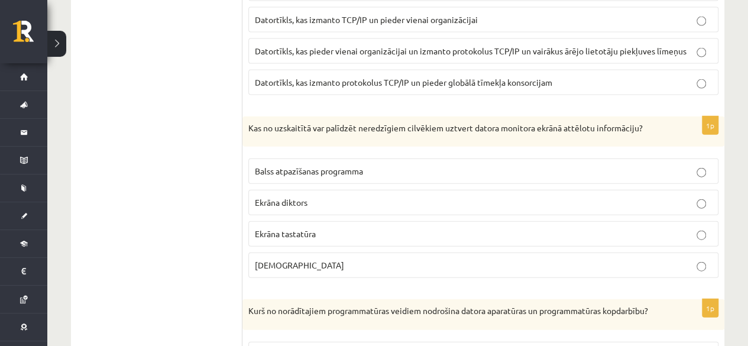
click at [290, 190] on label "Ekrāna diktors" at bounding box center [483, 202] width 470 height 25
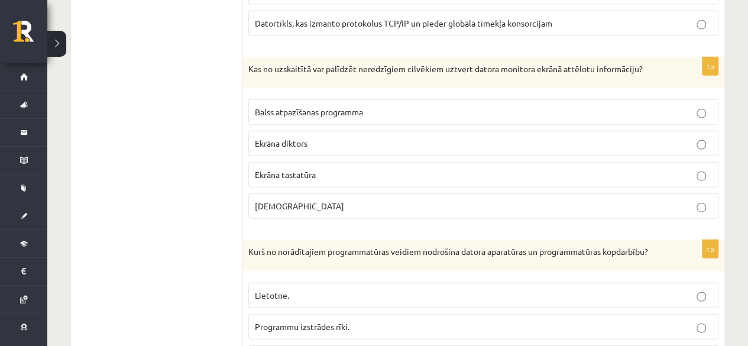
scroll to position [3658, 0]
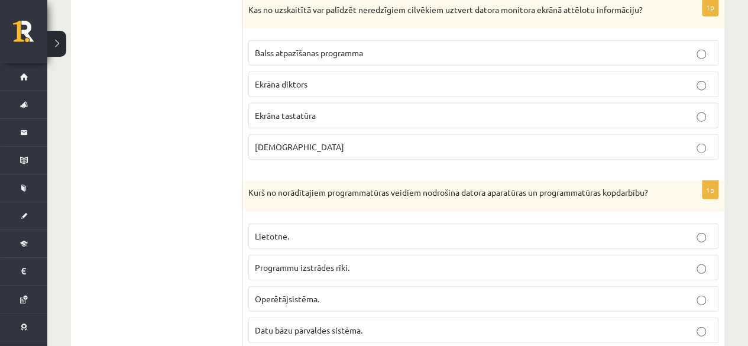
click at [328, 286] on label "Operētājsistēma." at bounding box center [483, 298] width 470 height 25
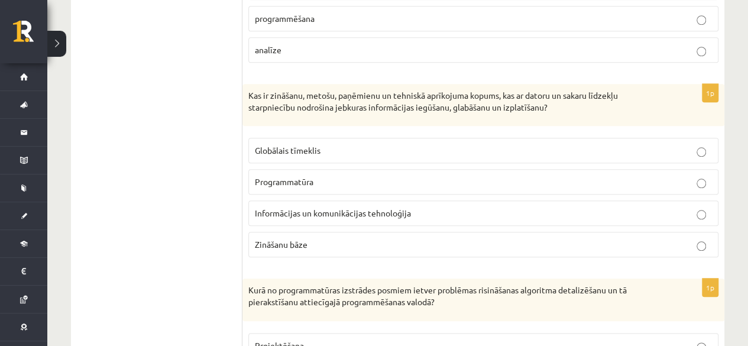
scroll to position [348, 0]
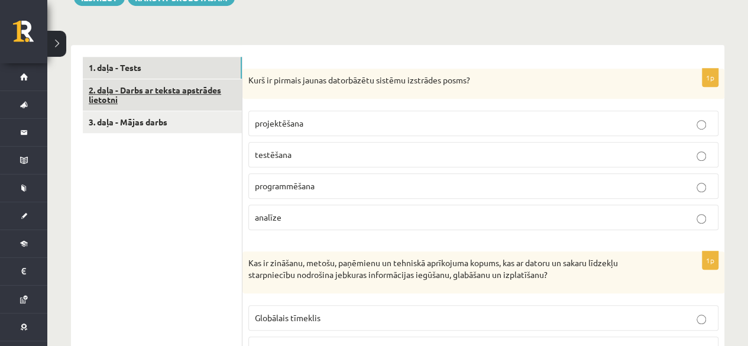
click at [142, 79] on link "2. daļa - Darbs ar teksta apstrādes lietotni" at bounding box center [162, 95] width 159 height 32
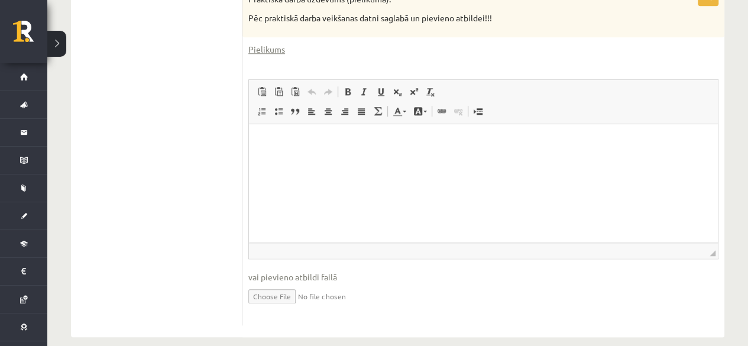
scroll to position [407, 0]
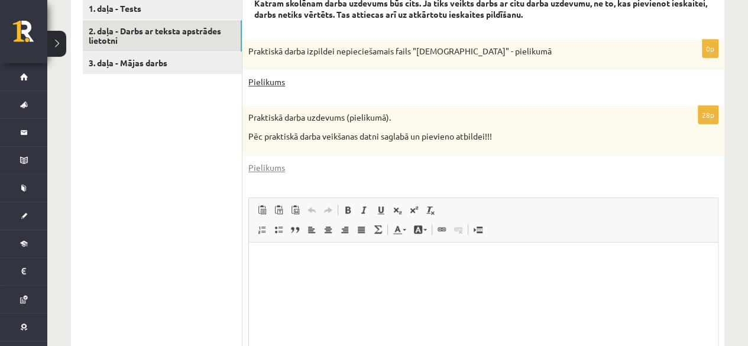
click at [274, 76] on link "Pielikums" at bounding box center [266, 82] width 37 height 12
click at [272, 161] on link "Pielikums" at bounding box center [266, 167] width 37 height 12
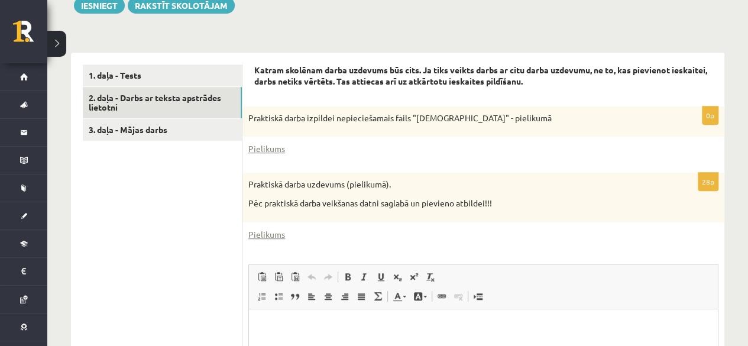
scroll to position [289, 0]
